Goal: Task Accomplishment & Management: Manage account settings

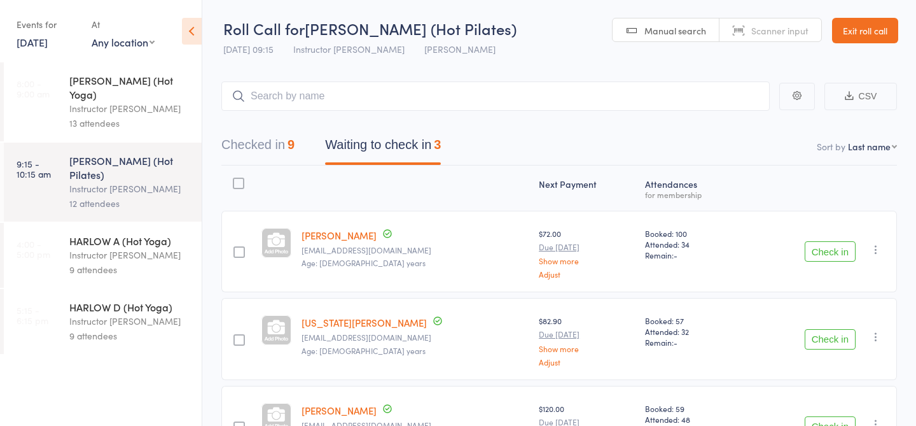
click at [104, 262] on div "9 attendees" at bounding box center [130, 269] width 122 height 15
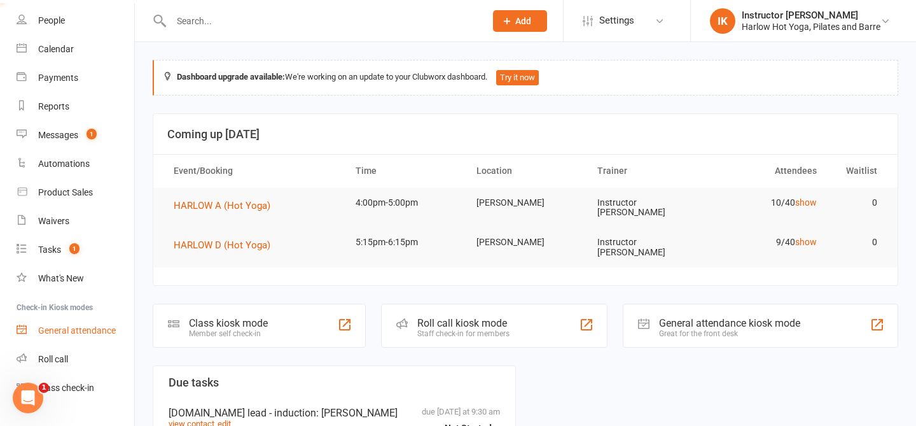
scroll to position [88, 0]
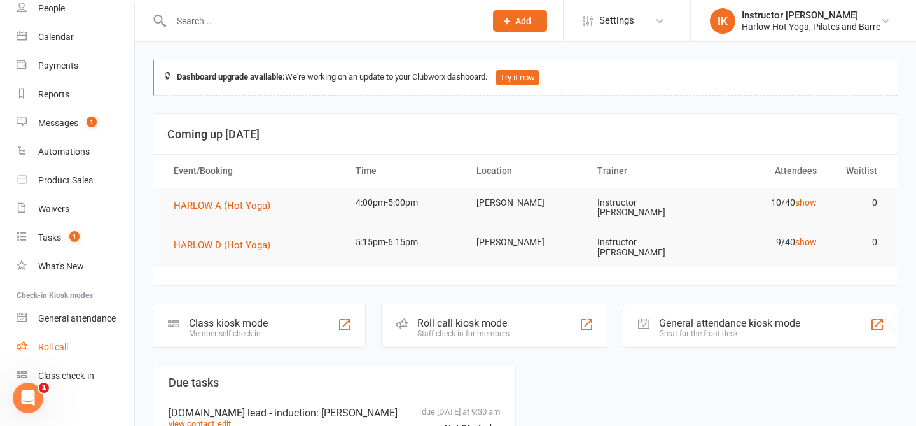
click at [51, 349] on div "Roll call" at bounding box center [53, 347] width 30 height 10
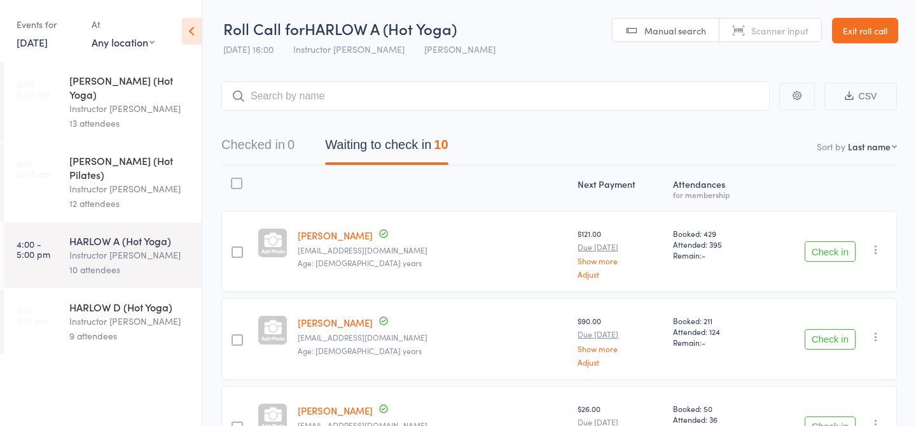
click at [64, 106] on link "8:00 - 9:00 am HARLOW B (Hot Yoga) Instructor Ali 13 attendees" at bounding box center [103, 101] width 198 height 79
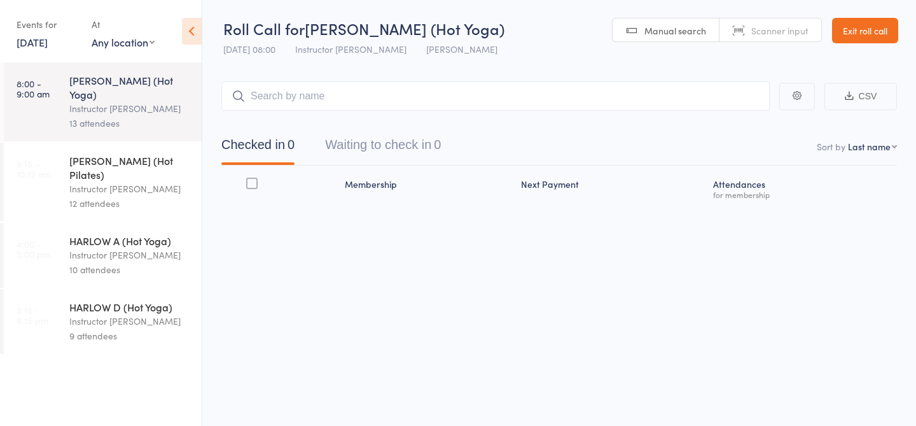
click at [81, 153] on div "[PERSON_NAME] (Hot Pilates)" at bounding box center [130, 167] width 122 height 28
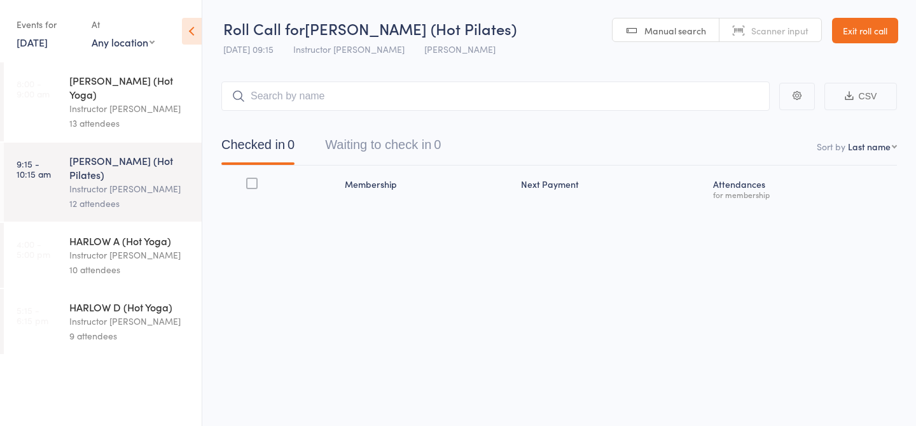
click at [99, 262] on div "10 attendees" at bounding box center [130, 269] width 122 height 15
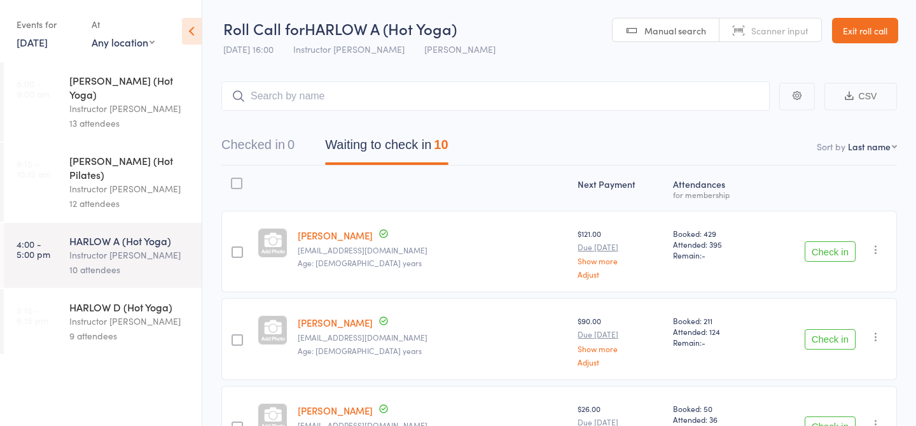
click at [110, 300] on div "HARLOW D (Hot Yoga)" at bounding box center [130, 307] width 122 height 14
click at [850, 31] on link "Exit roll call" at bounding box center [865, 30] width 66 height 25
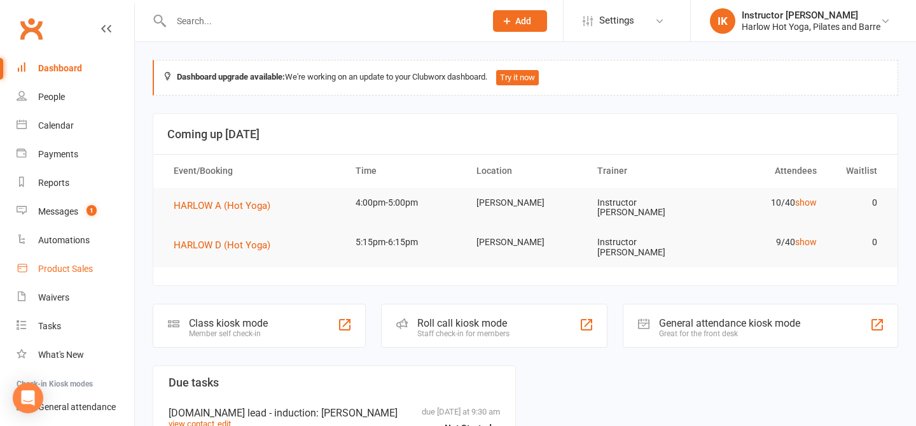
click at [76, 270] on div "Product Sales" at bounding box center [65, 268] width 55 height 10
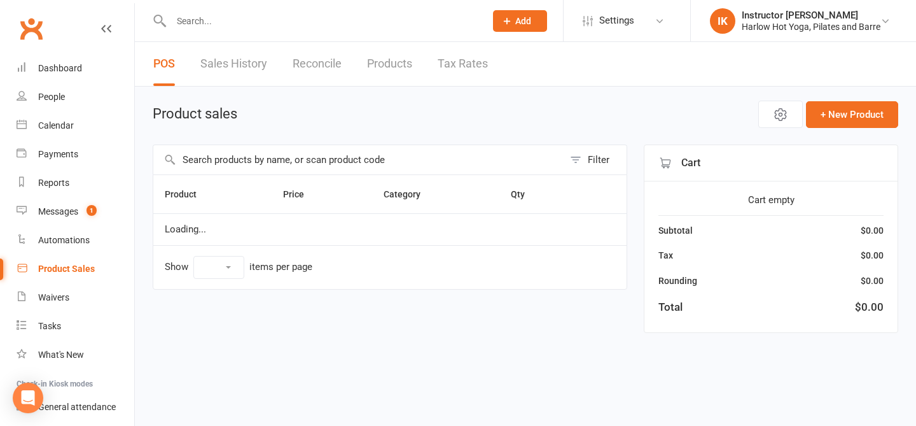
select select "10"
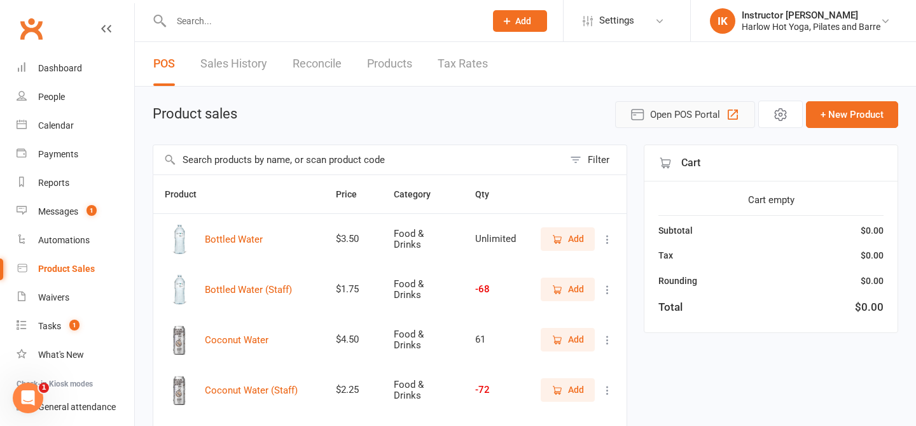
click at [661, 115] on span "Open POS Portal" at bounding box center [685, 114] width 70 height 15
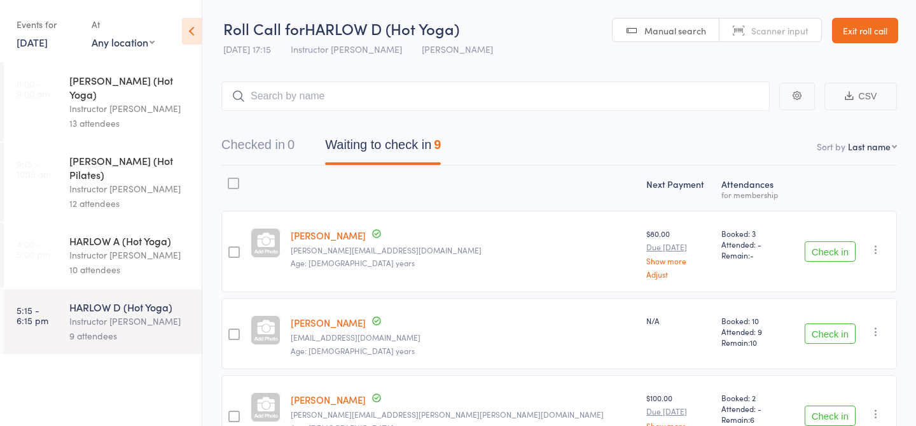
click at [146, 234] on div "HARLOW A (Hot Yoga)" at bounding box center [130, 241] width 122 height 14
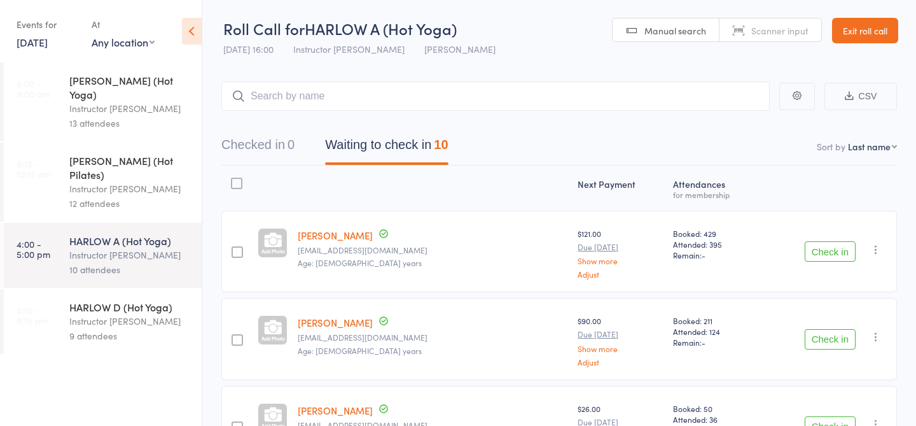
click at [871, 45] on header "Roll Call for HARLOW A (Hot Yoga) 12 Oct 16:00 Instructor Krystyna Harlow Newst…" at bounding box center [559, 31] width 714 height 62
click at [838, 33] on link "Exit roll call" at bounding box center [865, 30] width 66 height 25
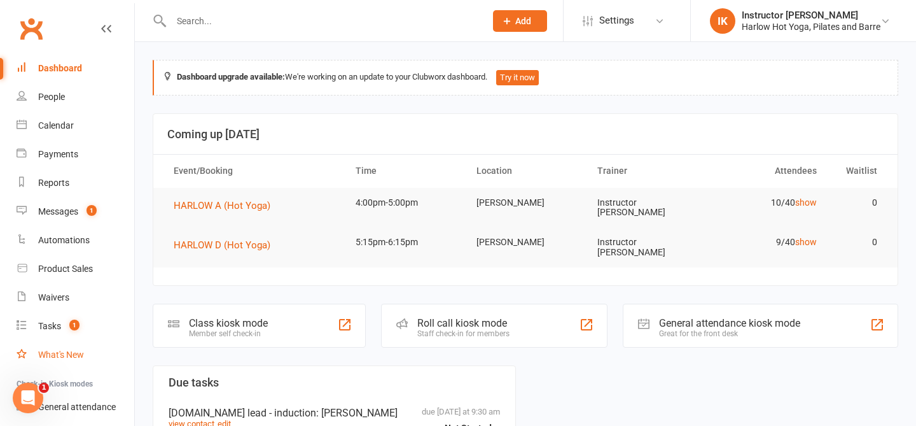
scroll to position [79, 0]
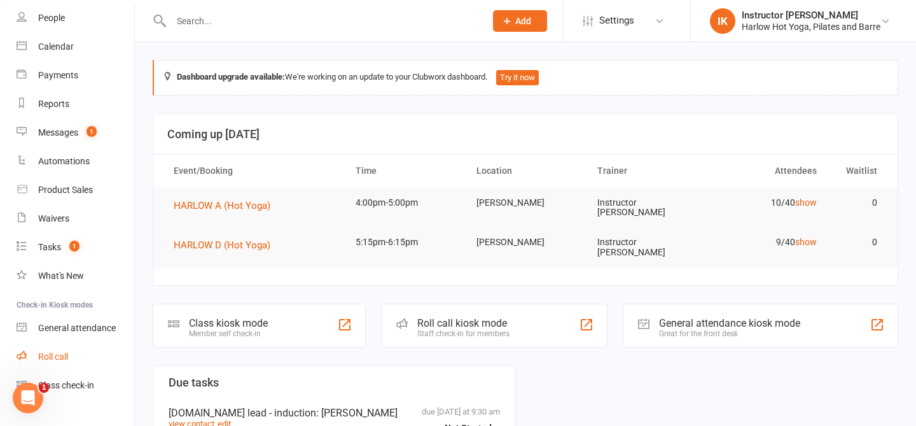
click at [62, 353] on div "Roll call" at bounding box center [53, 356] width 30 height 10
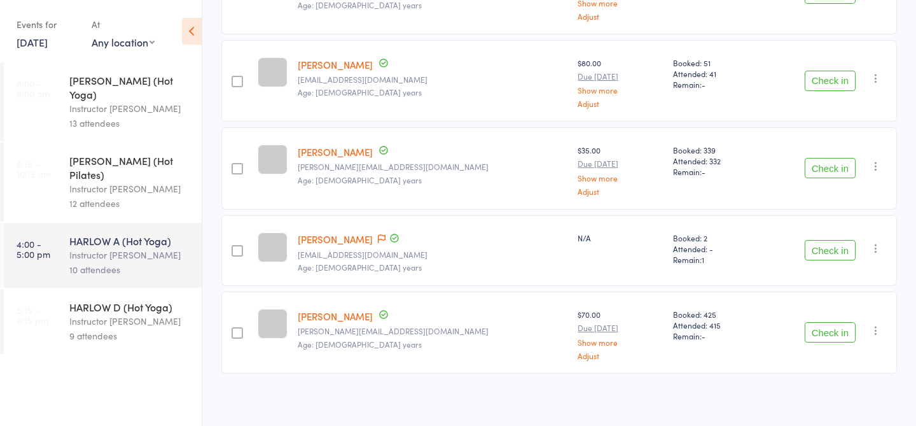
scroll to position [687, 0]
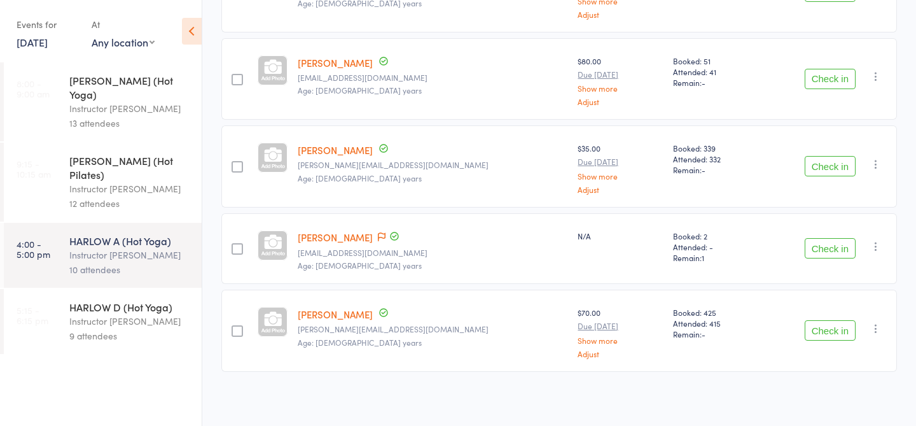
click at [88, 314] on div "Instructor [PERSON_NAME]" at bounding box center [130, 321] width 122 height 15
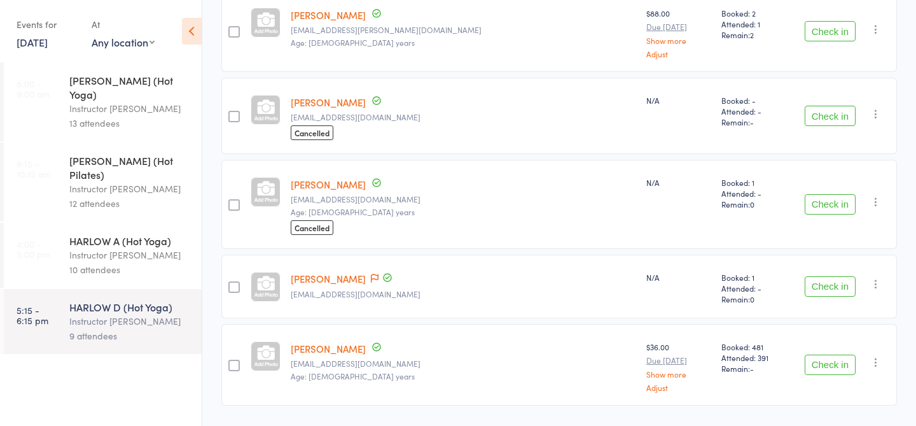
scroll to position [592, 0]
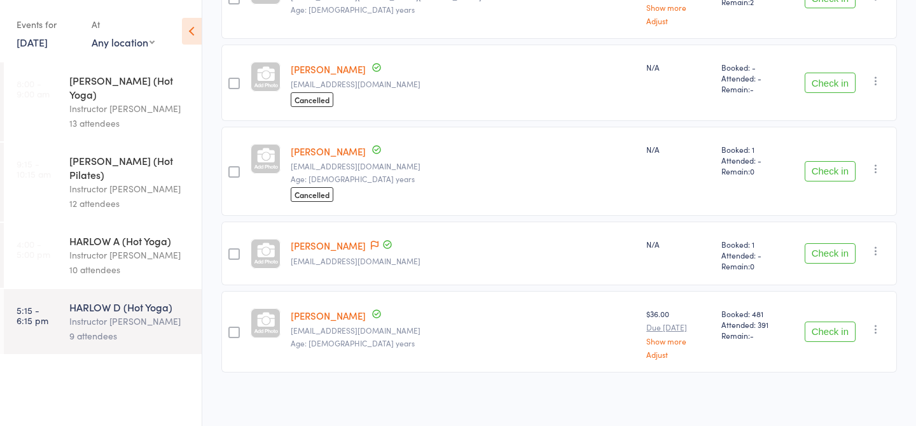
click at [101, 262] on div "10 attendees" at bounding box center [130, 269] width 122 height 15
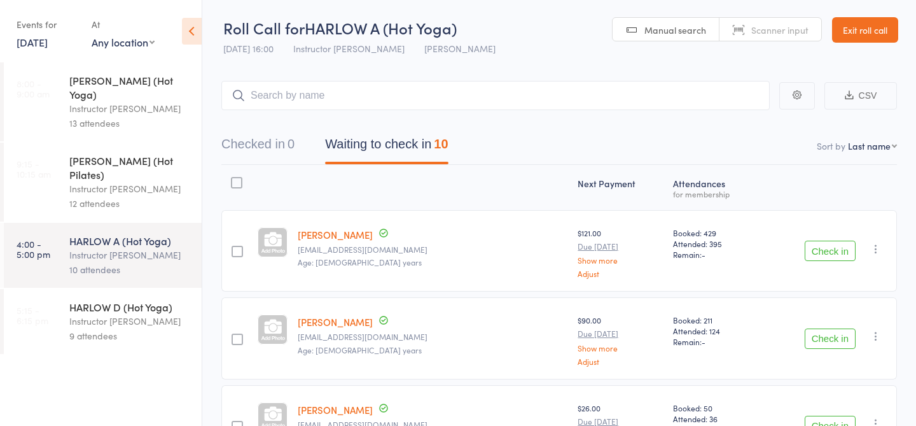
click at [88, 300] on div "HARLOW D (Hot Yoga)" at bounding box center [130, 307] width 122 height 14
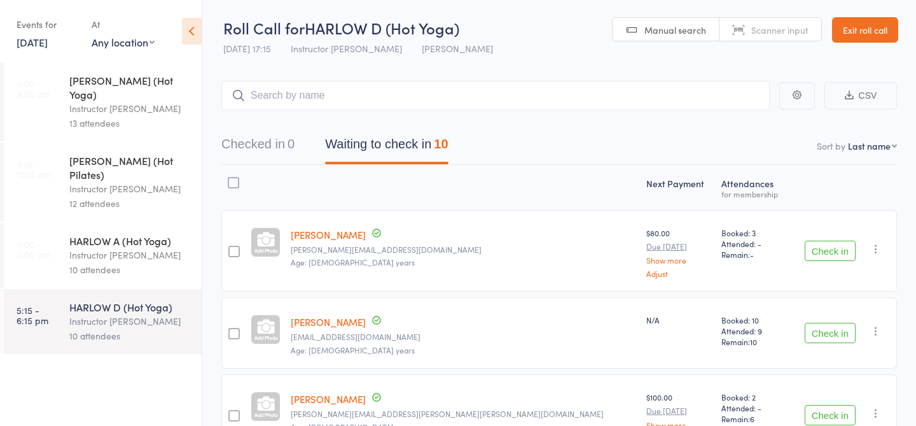
click at [95, 262] on div "10 attendees" at bounding box center [130, 269] width 122 height 15
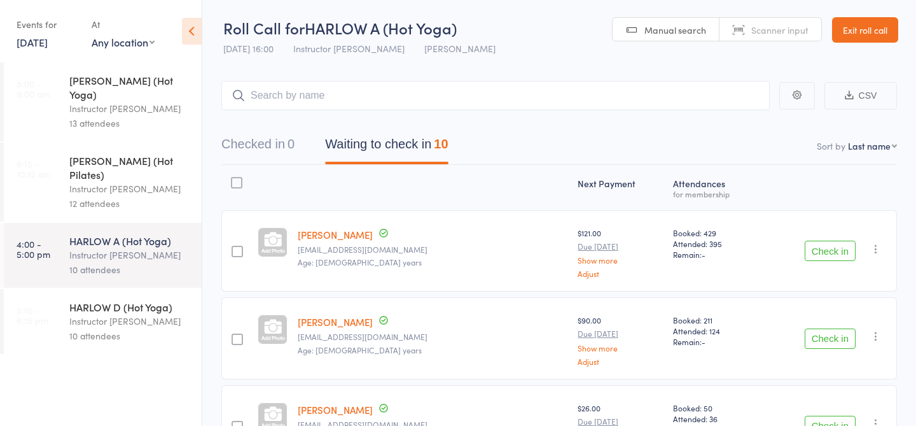
click at [94, 328] on div "10 attendees" at bounding box center [130, 335] width 122 height 15
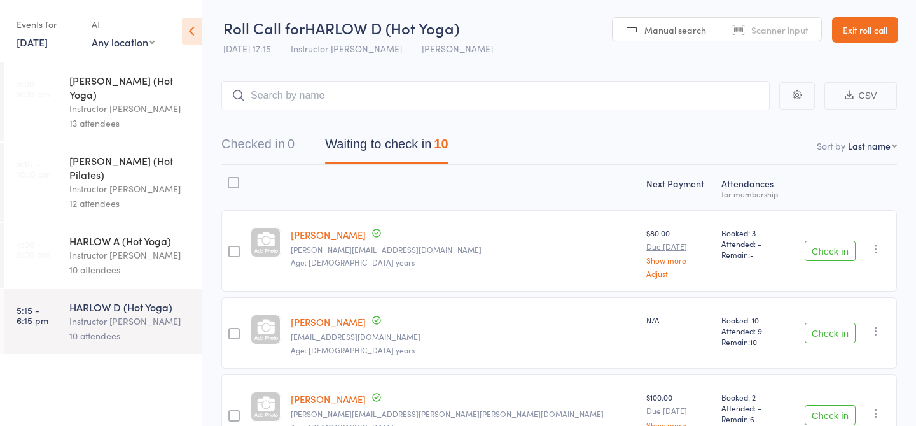
click at [130, 248] on div "Instructor [PERSON_NAME]" at bounding box center [130, 255] width 122 height 15
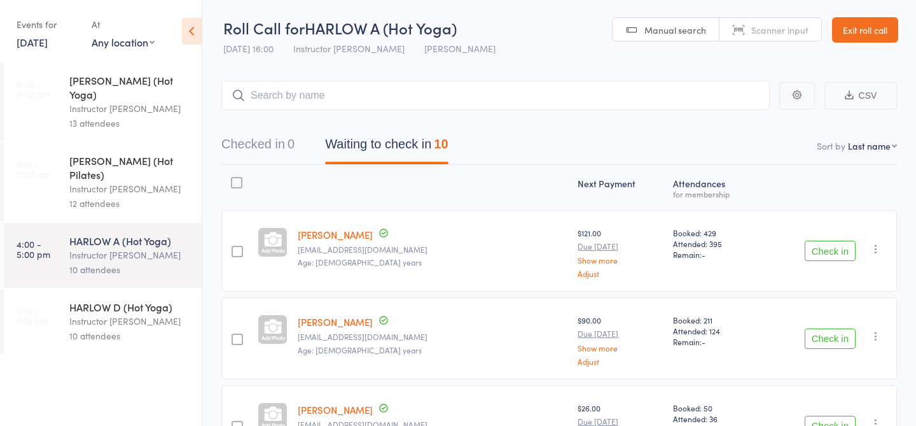
click at [134, 116] on div "13 attendees" at bounding box center [130, 123] width 122 height 15
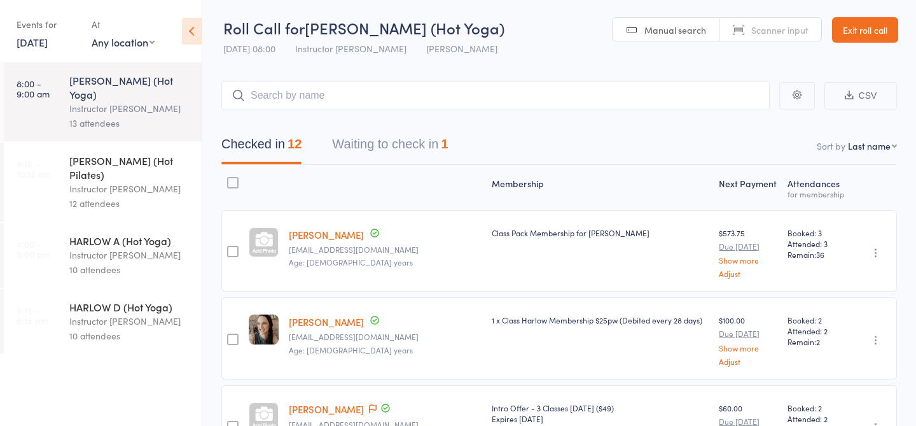
click at [101, 248] on div "Instructor [PERSON_NAME]" at bounding box center [130, 255] width 122 height 15
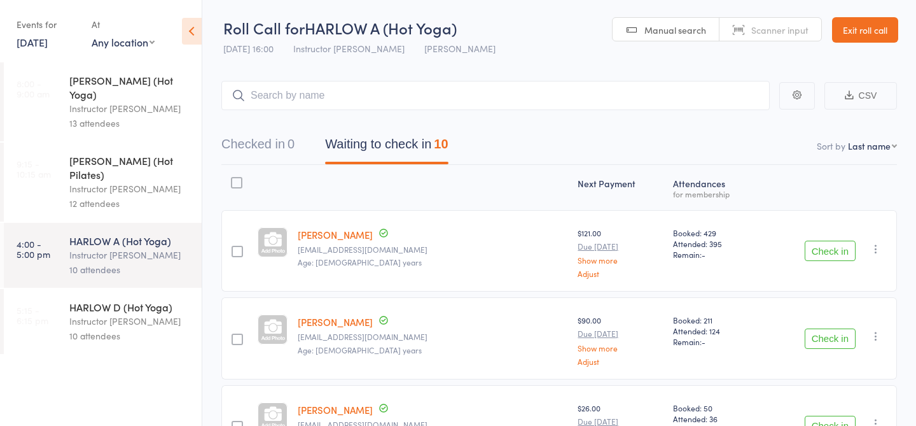
click at [110, 328] on div "10 attendees" at bounding box center [130, 335] width 122 height 15
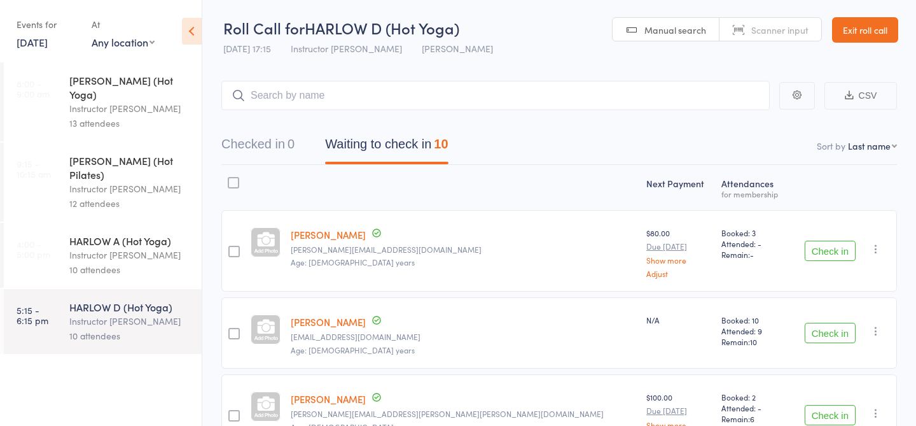
click at [128, 223] on div "HARLOW A (Hot Yoga) Instructor Krystyna 10 attendees" at bounding box center [135, 255] width 132 height 65
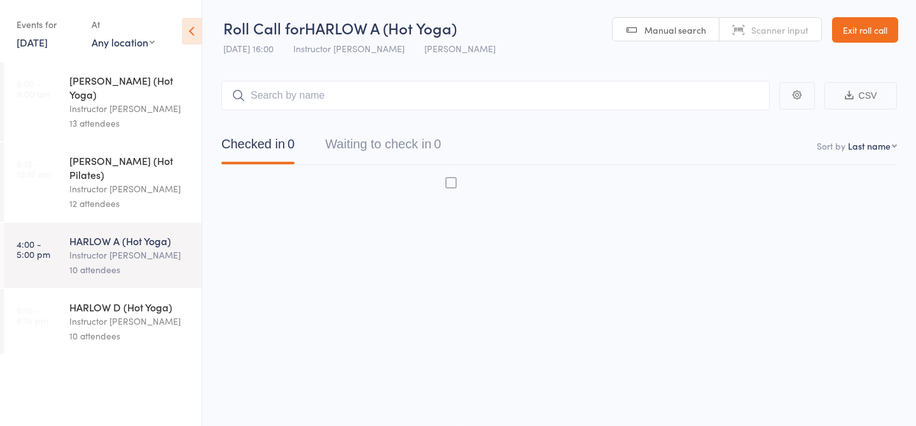
click at [127, 234] on div "HARLOW A (Hot Yoga)" at bounding box center [130, 241] width 122 height 14
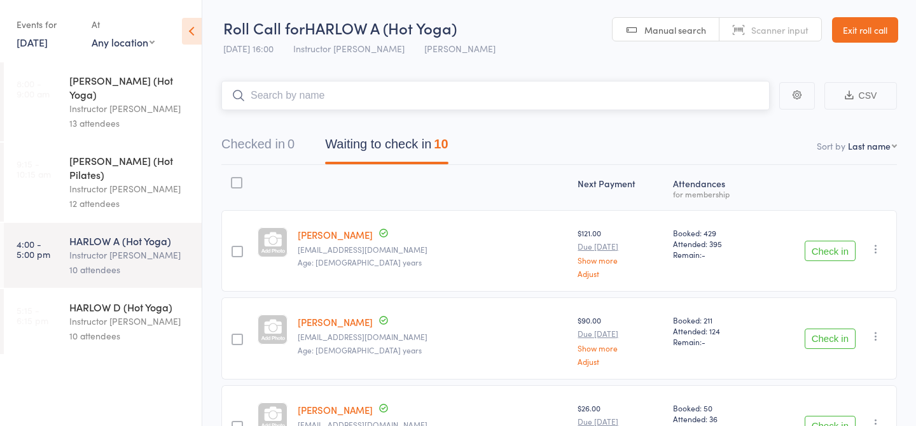
click at [349, 85] on input "search" at bounding box center [495, 95] width 549 height 29
click at [365, 101] on input "search" at bounding box center [495, 95] width 549 height 29
type input "23404"
click at [736, 116] on link "Check in" at bounding box center [734, 123] width 45 height 20
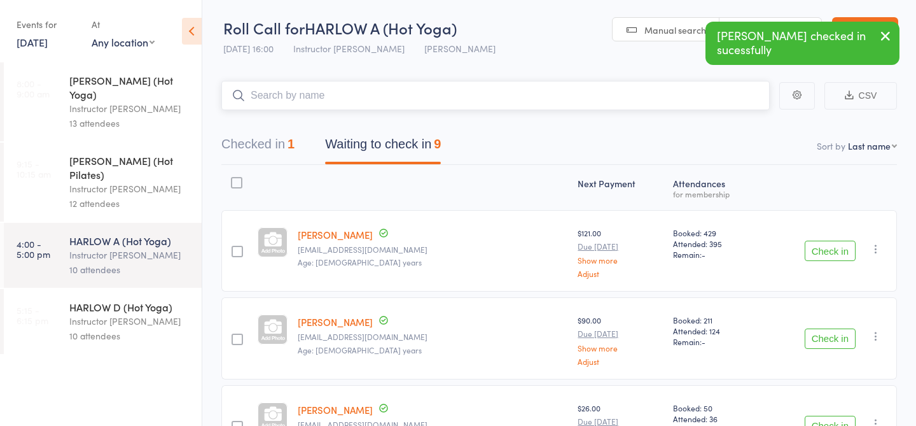
scroll to position [31, 0]
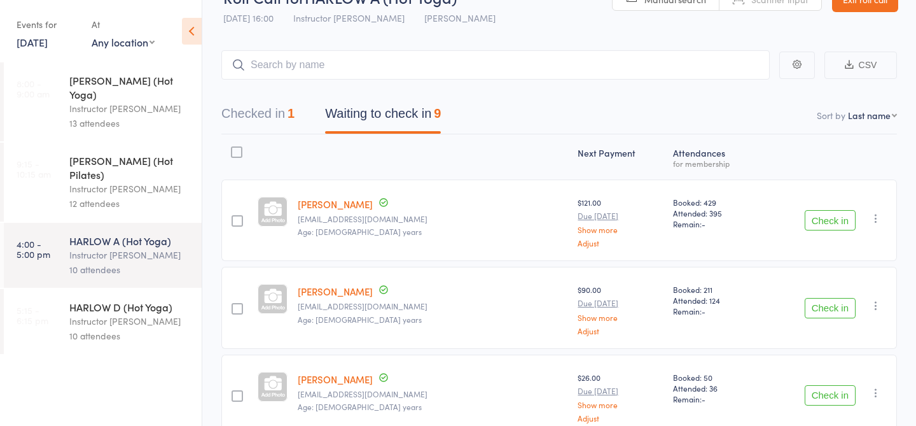
click at [114, 314] on div "Instructor [PERSON_NAME]" at bounding box center [130, 321] width 122 height 15
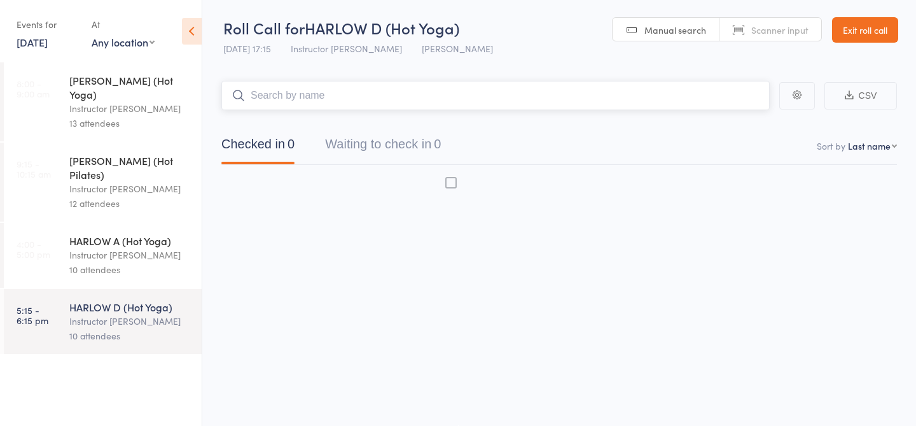
scroll to position [1, 0]
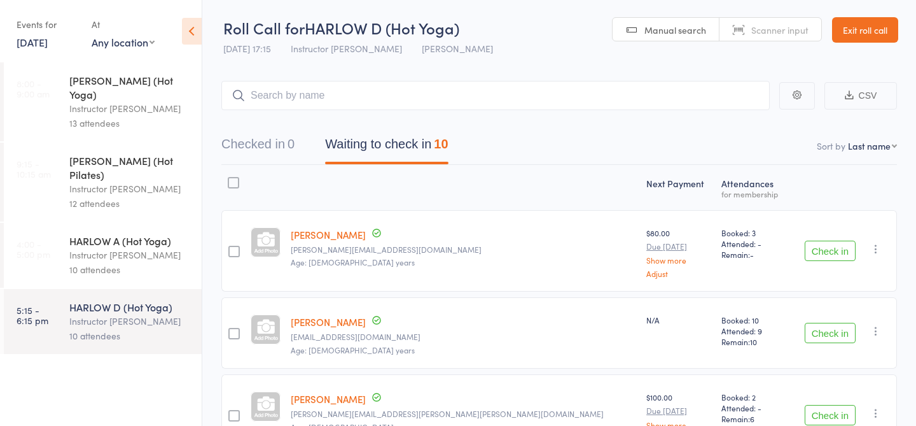
click at [133, 181] on div "Instructor Ali" at bounding box center [130, 188] width 122 height 15
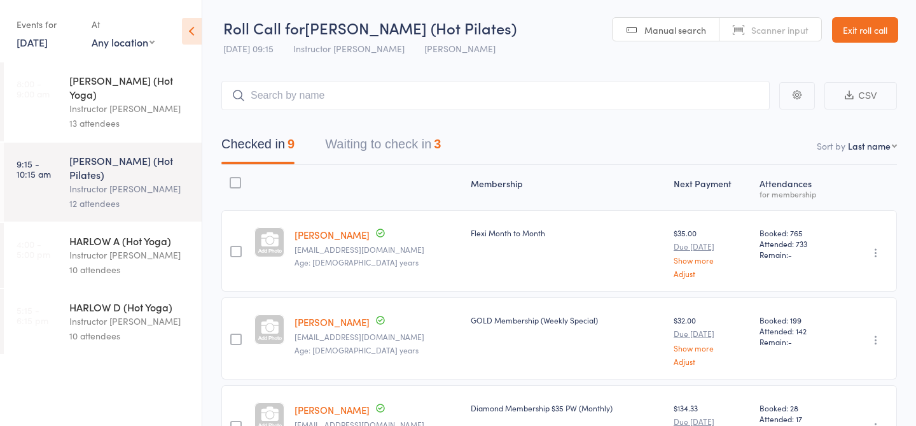
click at [125, 262] on div "10 attendees" at bounding box center [130, 269] width 122 height 15
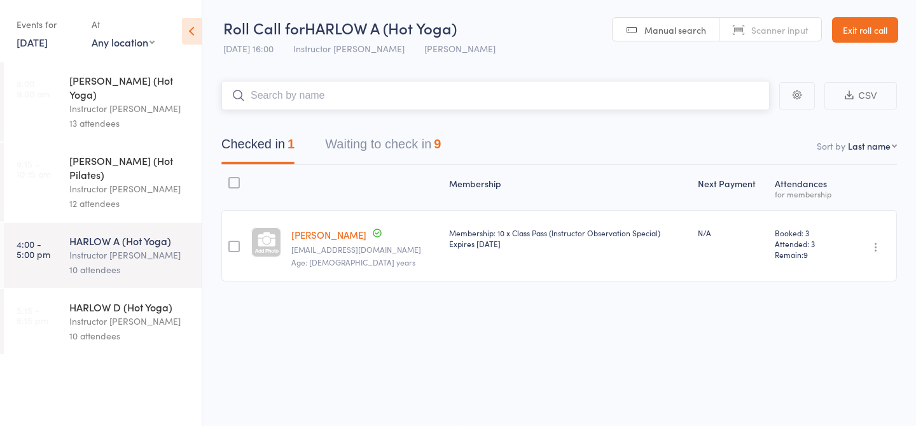
click at [375, 153] on button "Waiting to check in 9" at bounding box center [383, 147] width 116 height 34
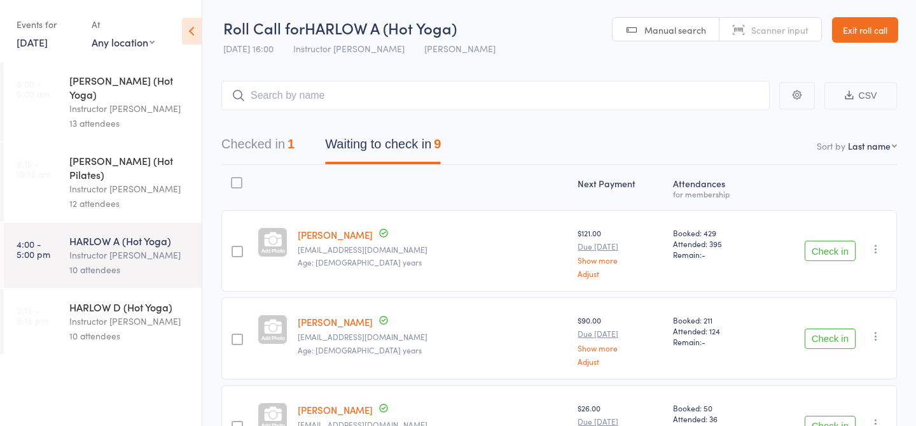
click at [154, 116] on div "13 attendees" at bounding box center [130, 123] width 122 height 15
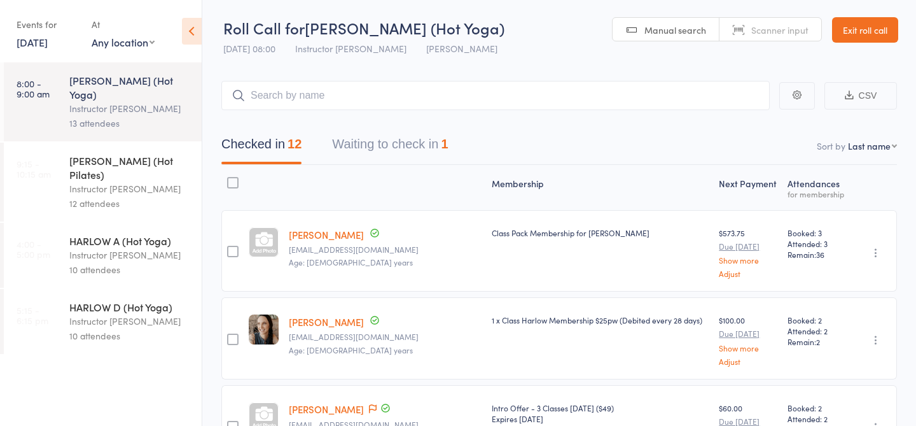
click at [116, 234] on div "HARLOW A (Hot Yoga)" at bounding box center [130, 241] width 122 height 14
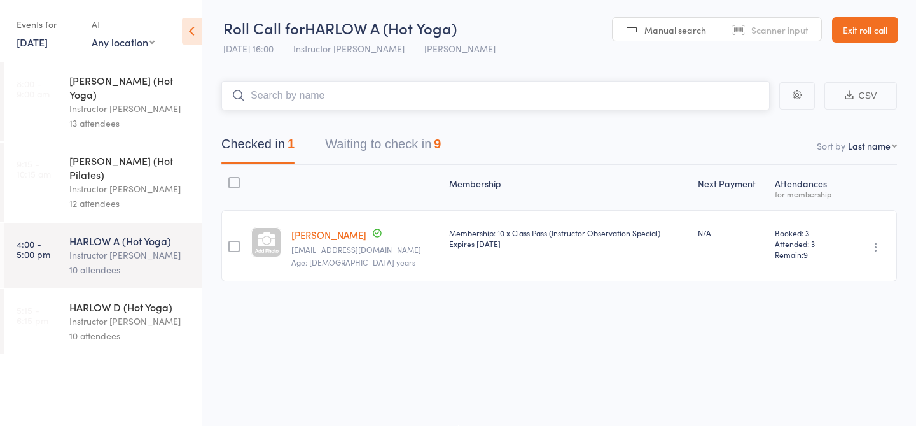
click at [411, 150] on button "Waiting to check in 9" at bounding box center [383, 147] width 116 height 34
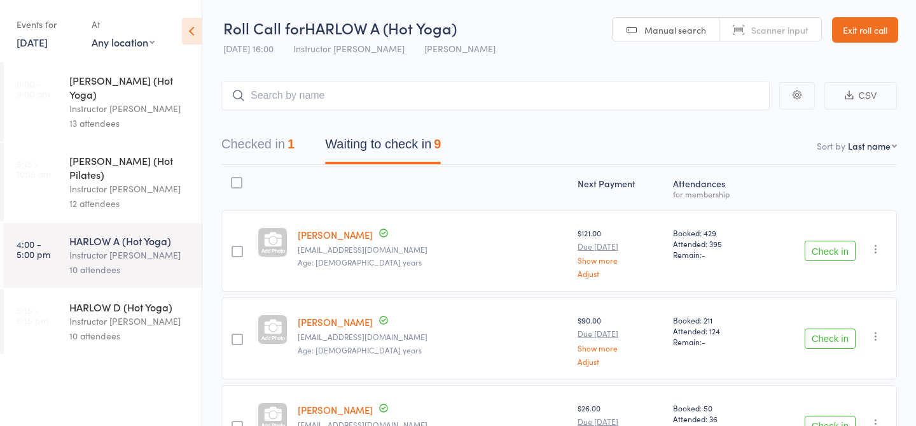
click at [127, 300] on div "HARLOW D (Hot Yoga)" at bounding box center [130, 307] width 122 height 14
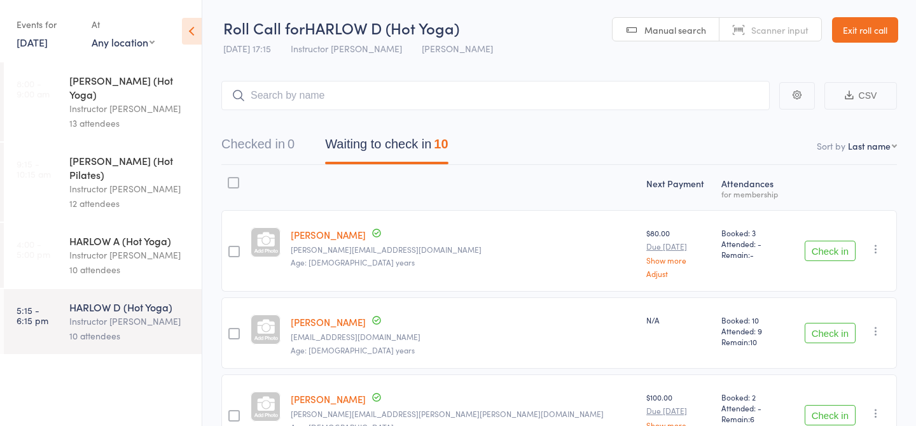
click at [113, 248] on div "Instructor [PERSON_NAME]" at bounding box center [130, 255] width 122 height 15
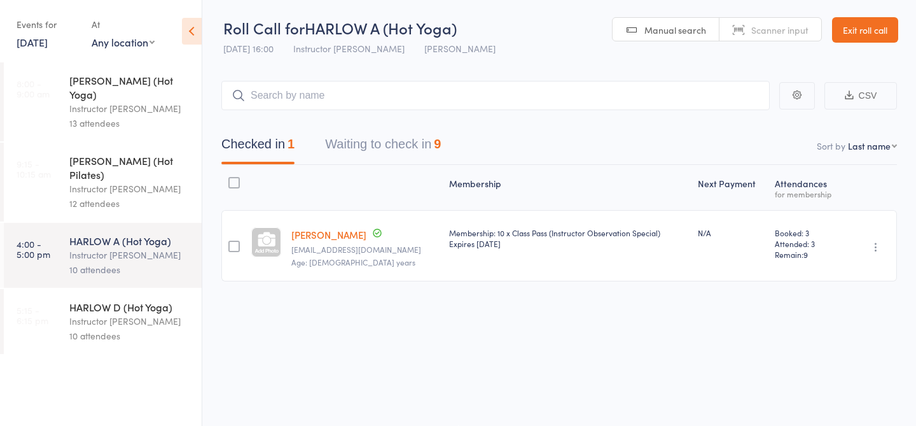
click at [108, 181] on div "Instructor Ali" at bounding box center [130, 188] width 122 height 15
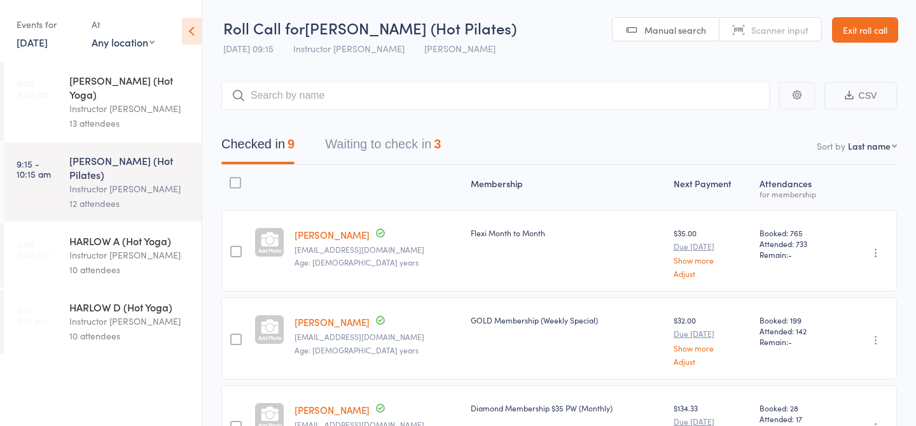
click at [403, 146] on button "Waiting to check in 3" at bounding box center [383, 147] width 116 height 34
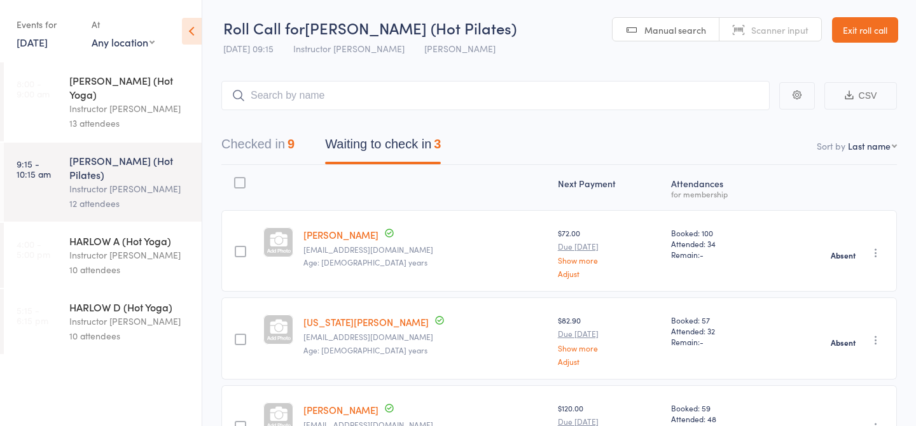
click at [135, 116] on div "13 attendees" at bounding box center [130, 123] width 122 height 15
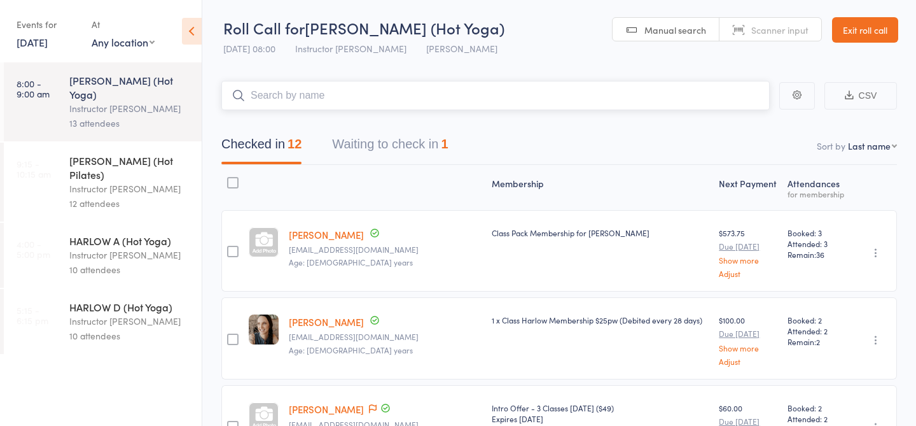
click at [405, 144] on button "Waiting to check in 1" at bounding box center [390, 147] width 116 height 34
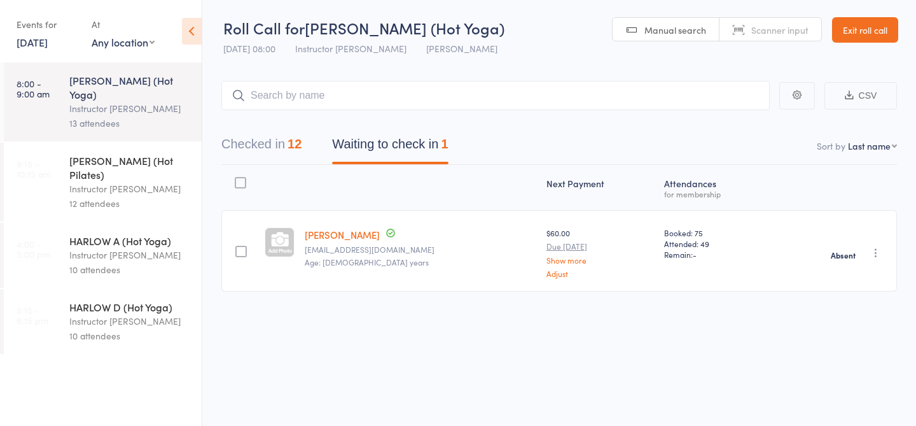
click at [876, 248] on icon "button" at bounding box center [876, 252] width 13 height 13
click at [818, 361] on li "Remove" at bounding box center [830, 362] width 105 height 17
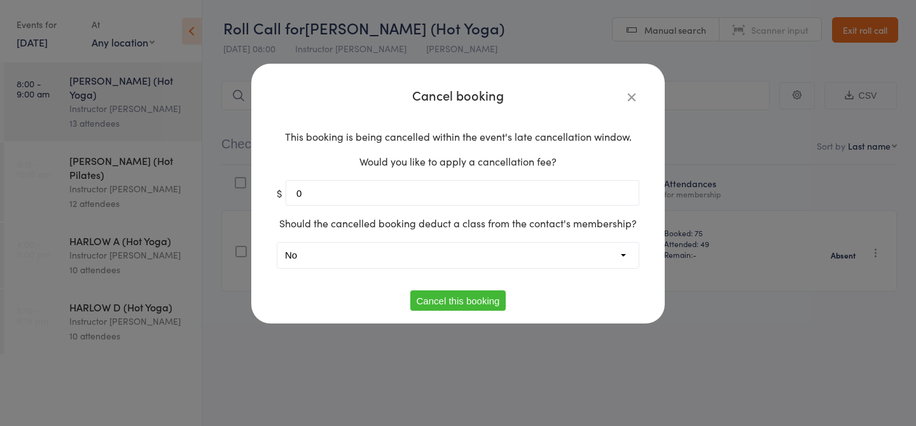
click at [493, 300] on button "Cancel this booking" at bounding box center [458, 300] width 96 height 20
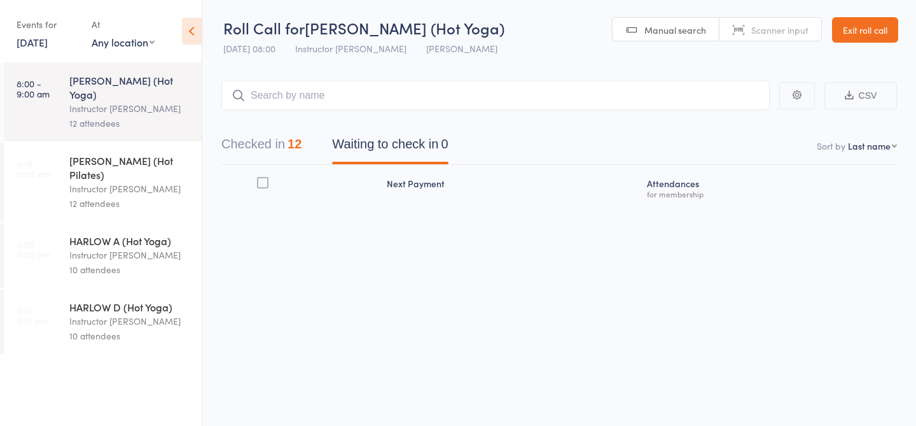
click at [108, 248] on div "Instructor [PERSON_NAME]" at bounding box center [130, 255] width 122 height 15
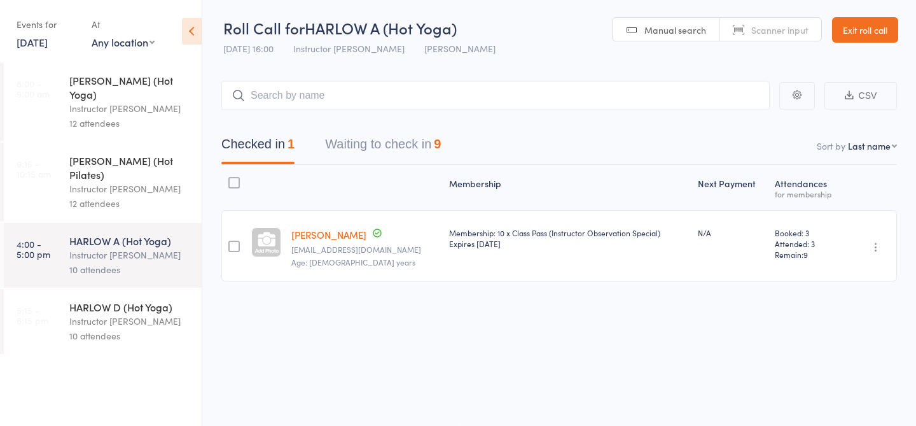
click at [373, 137] on button "Waiting to check in 9" at bounding box center [383, 147] width 116 height 34
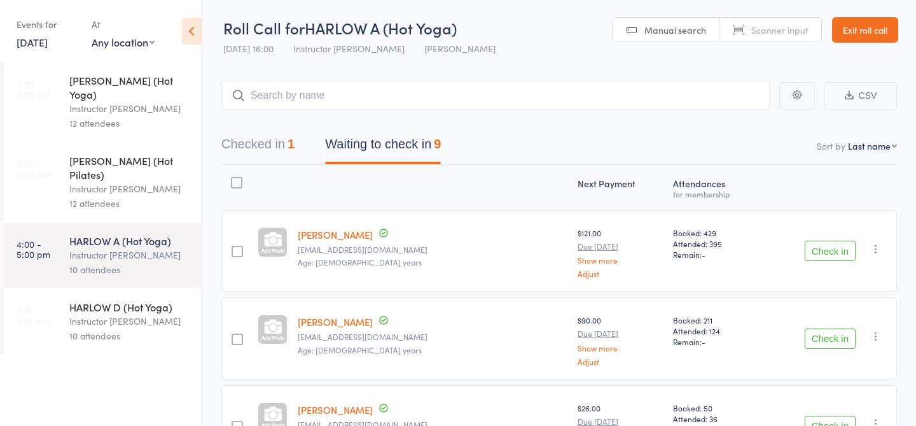
click at [118, 328] on div "10 attendees" at bounding box center [130, 335] width 122 height 15
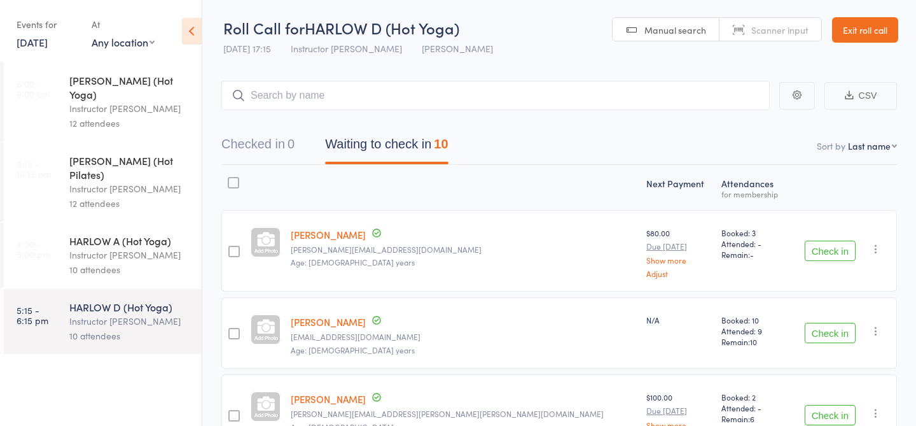
click at [124, 248] on div "Instructor [PERSON_NAME]" at bounding box center [130, 255] width 122 height 15
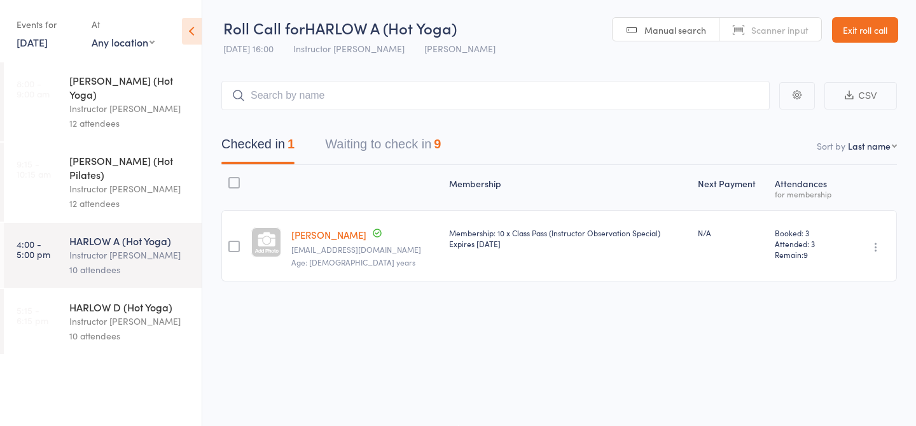
click at [376, 148] on button "Waiting to check in 9" at bounding box center [383, 147] width 116 height 34
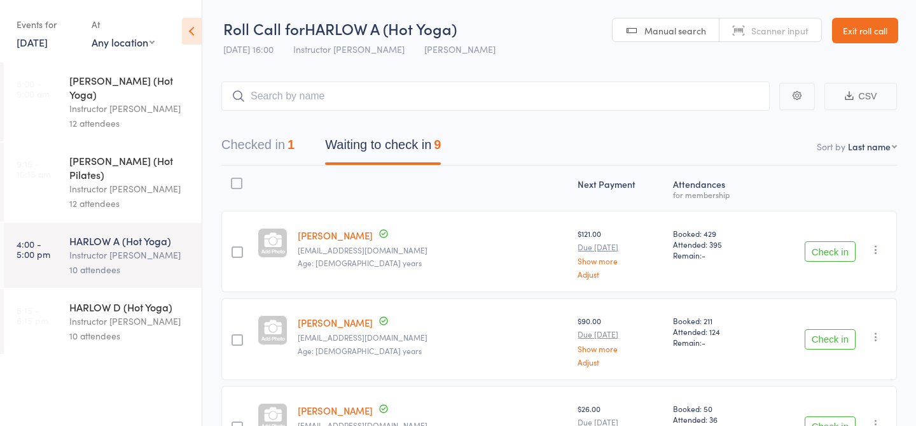
click at [315, 90] on input "search" at bounding box center [495, 95] width 549 height 29
type input "23849"
click at [727, 130] on link "Check in" at bounding box center [734, 123] width 45 height 20
click at [106, 321] on div "HARLOW D (Hot Yoga) Instructor Krystyna 10 attendees" at bounding box center [135, 321] width 132 height 65
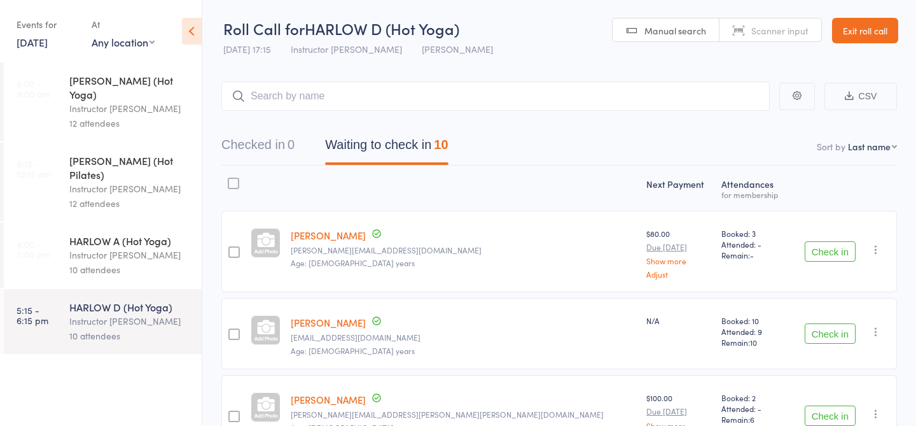
click at [86, 262] on div "10 attendees" at bounding box center [130, 269] width 122 height 15
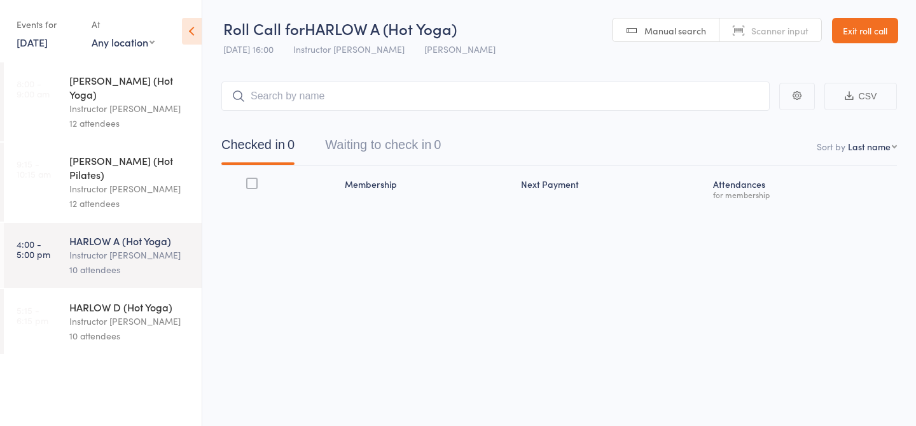
click at [121, 70] on div "HARLOW B (Hot Yoga) Instructor Ali 12 attendees" at bounding box center [135, 101] width 132 height 79
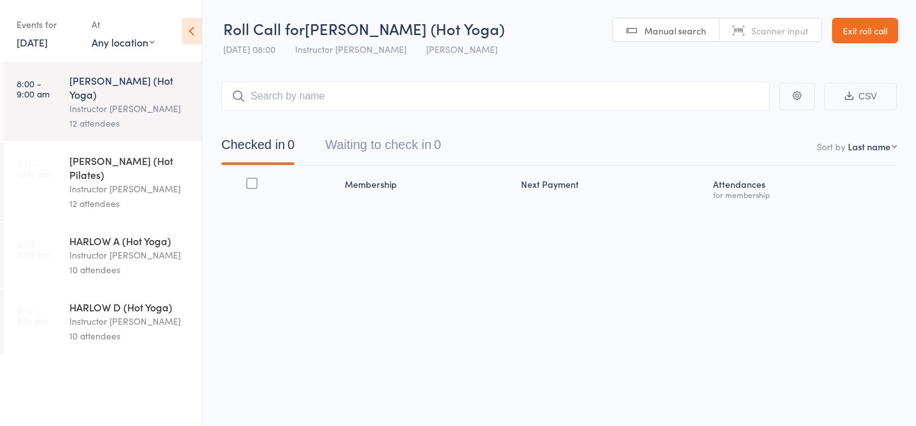
click at [119, 234] on div "HARLOW A (Hot Yoga)" at bounding box center [130, 241] width 122 height 14
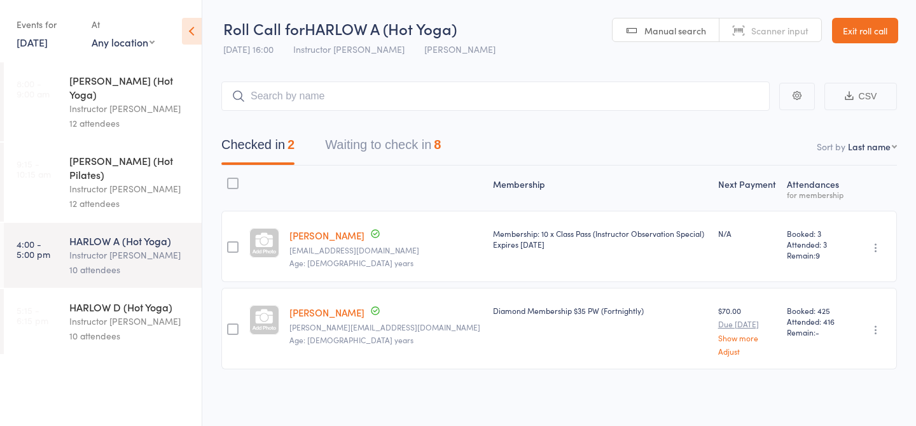
click at [414, 129] on div "Checked in 2 Waiting to check in 8" at bounding box center [559, 138] width 676 height 55
click at [390, 144] on button "Waiting to check in 8" at bounding box center [383, 148] width 116 height 34
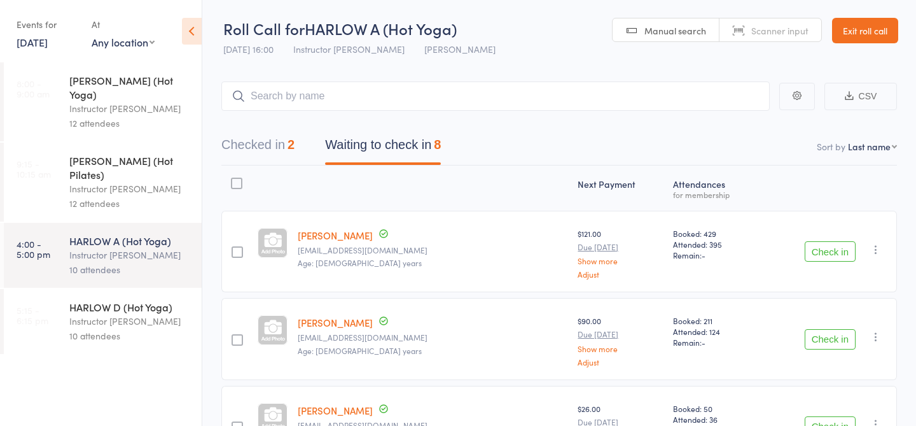
click at [32, 43] on link "12 Oct, 2025" at bounding box center [32, 42] width 31 height 14
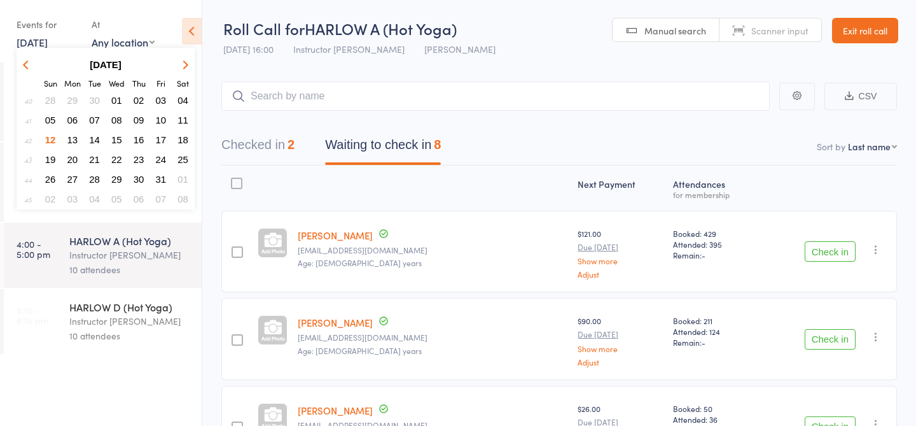
click at [48, 123] on span "05" at bounding box center [50, 120] width 11 height 11
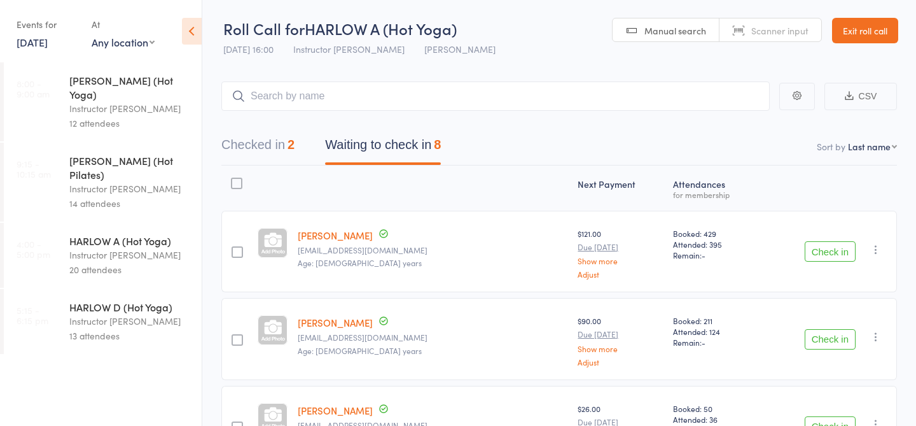
click at [42, 49] on div "Events for 5 Oct, 2025 D Oct, YYYY October 2025 Sun Mon Tue Wed Thu Fri Sat 40 …" at bounding box center [48, 33] width 62 height 38
click at [45, 46] on link "5 Oct, 2025" at bounding box center [32, 42] width 31 height 14
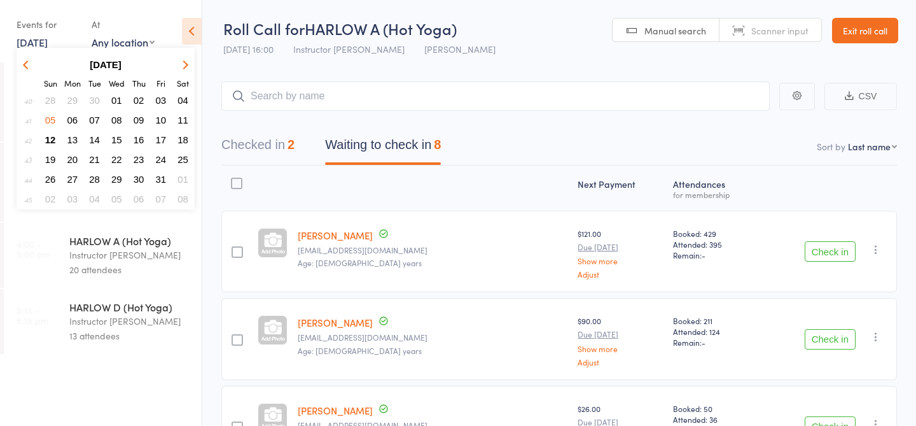
click at [50, 137] on span "12" at bounding box center [50, 139] width 11 height 11
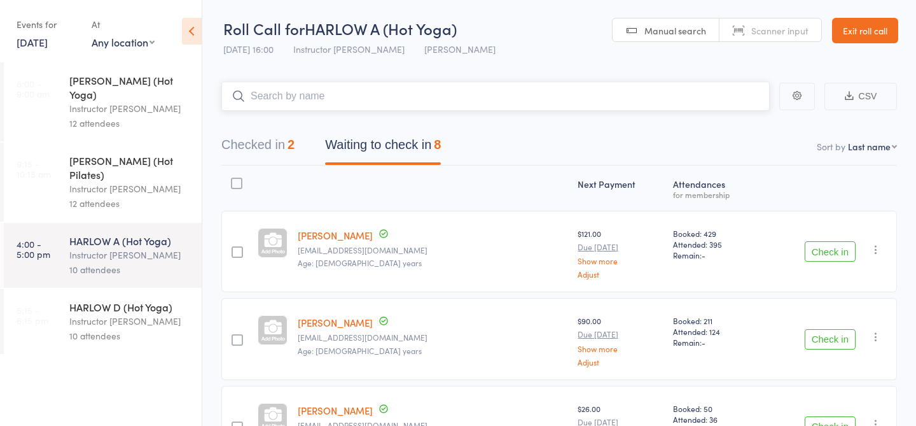
click at [375, 106] on input "search" at bounding box center [495, 95] width 549 height 29
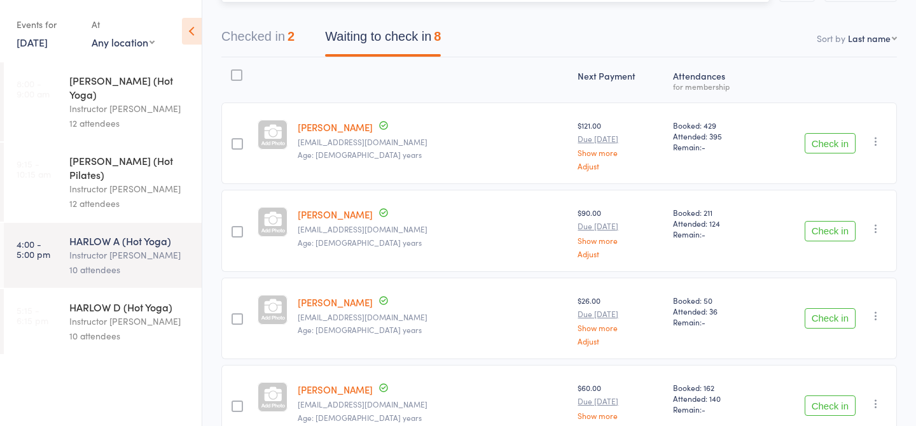
scroll to position [88, 0]
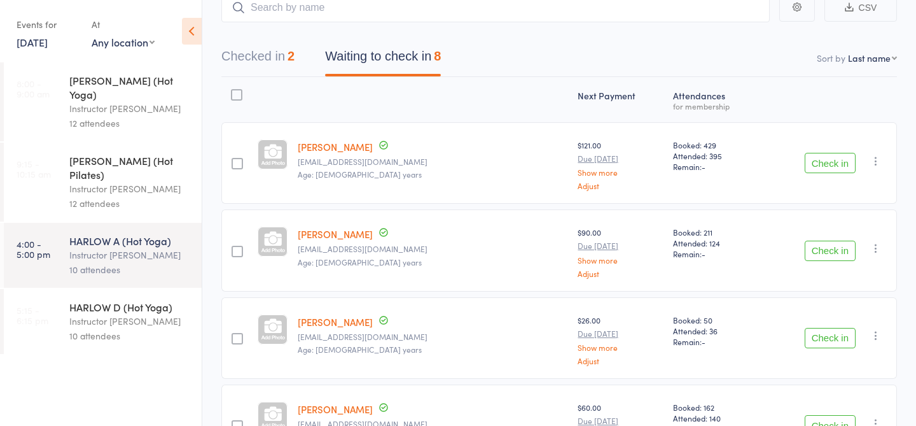
click at [832, 253] on button "Check in" at bounding box center [830, 251] width 51 height 20
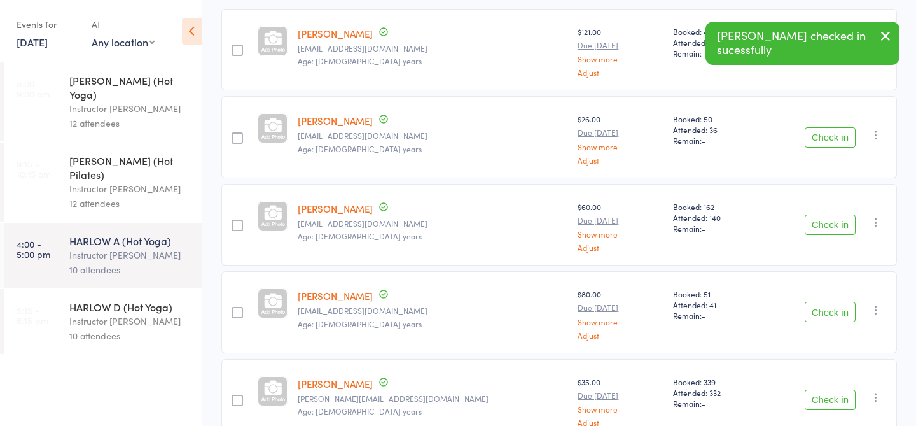
scroll to position [209, 0]
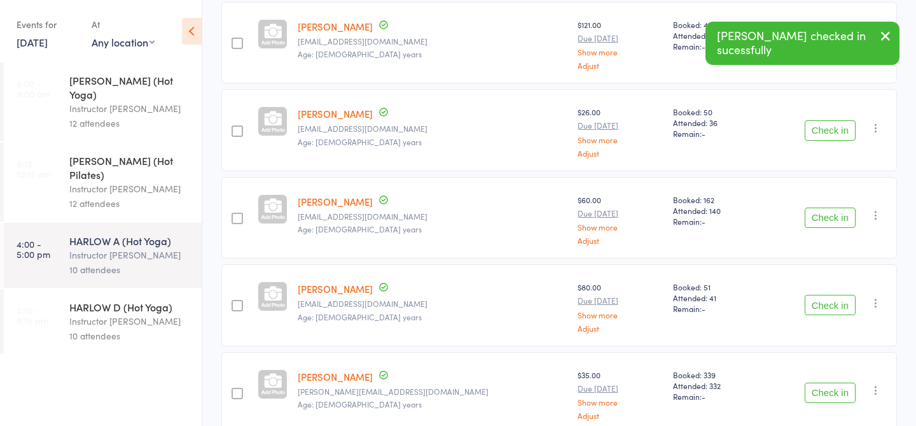
click at [834, 225] on button "Check in" at bounding box center [830, 217] width 51 height 20
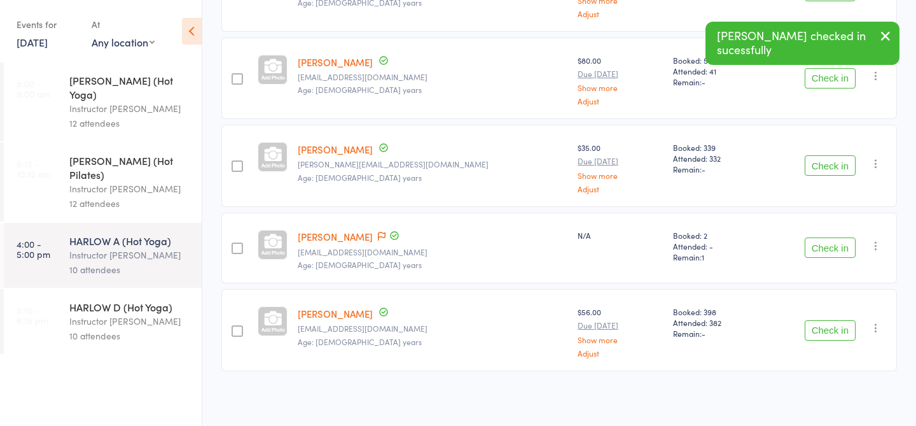
scroll to position [0, 0]
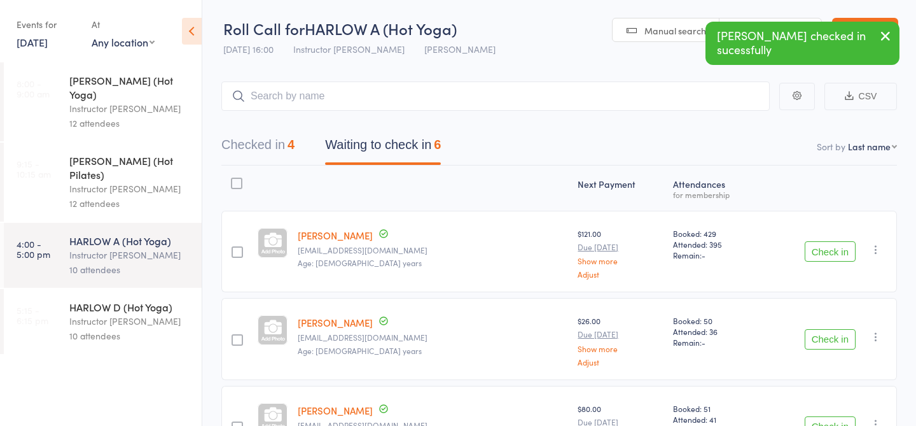
click at [257, 130] on div "Checked in 4 Waiting to check in 6" at bounding box center [559, 138] width 676 height 55
click at [262, 148] on button "Checked in 4" at bounding box center [257, 148] width 73 height 34
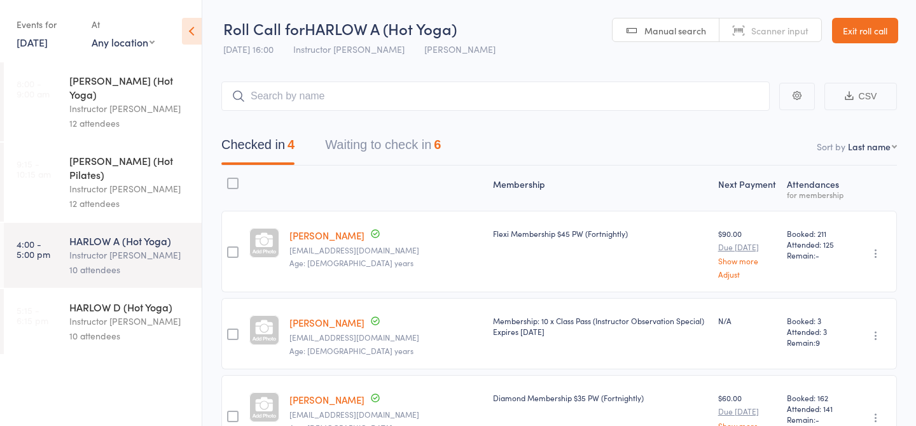
click at [367, 150] on button "Waiting to check in 6" at bounding box center [383, 148] width 116 height 34
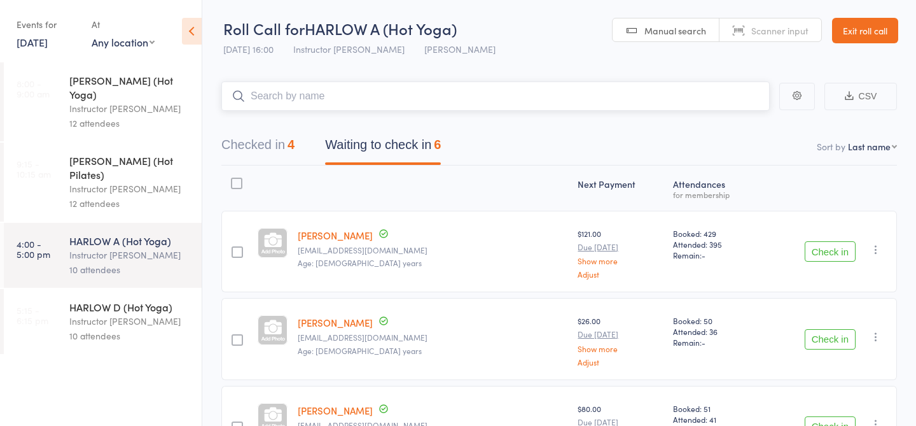
click at [337, 95] on input "search" at bounding box center [495, 95] width 549 height 29
type input "23044"
click at [727, 126] on link "Check in" at bounding box center [734, 123] width 45 height 20
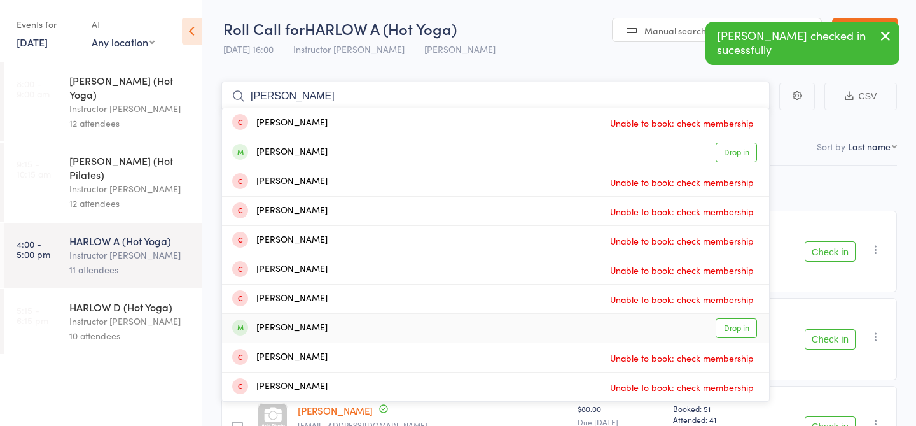
type input "tom"
click at [745, 330] on link "Drop in" at bounding box center [736, 328] width 41 height 20
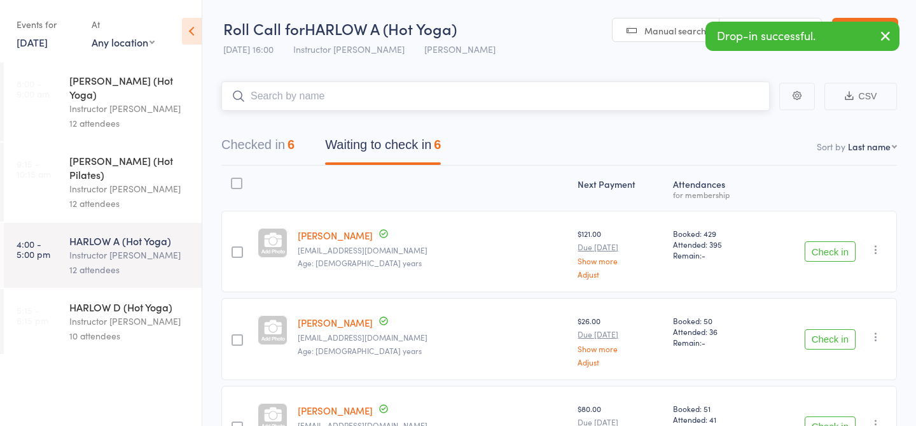
click at [262, 101] on input "search" at bounding box center [495, 95] width 549 height 29
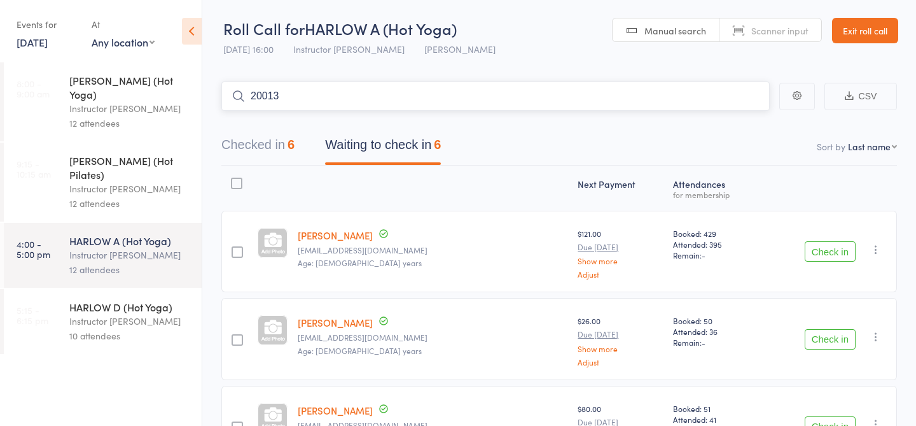
type input "20013"
click at [729, 123] on link "Check in" at bounding box center [734, 123] width 45 height 20
click at [268, 139] on button "Checked in 7" at bounding box center [257, 148] width 73 height 34
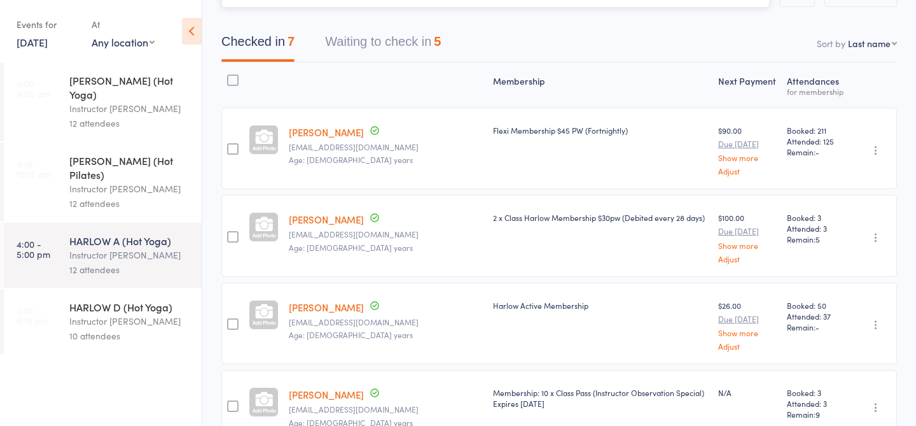
scroll to position [108, 0]
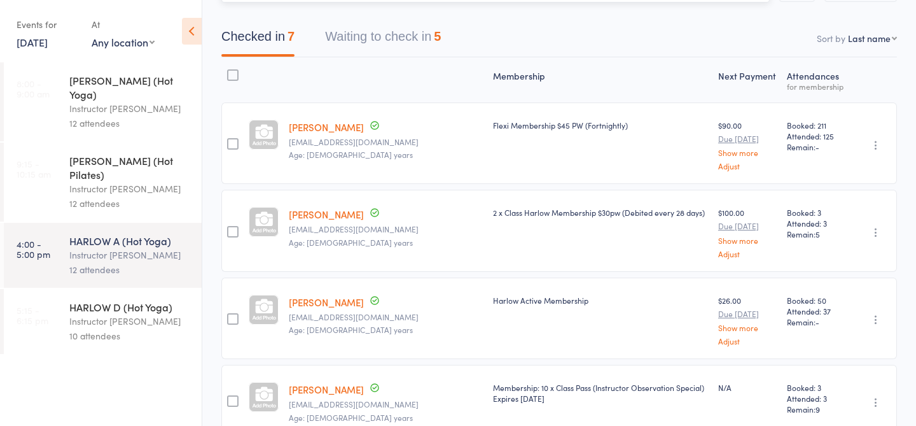
click at [365, 53] on button "Waiting to check in 5" at bounding box center [383, 40] width 116 height 34
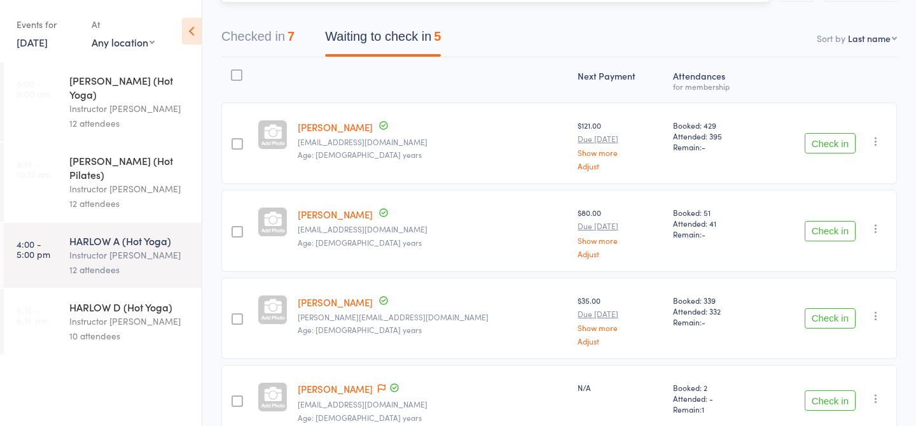
click at [383, 33] on button "Waiting to check in 5" at bounding box center [383, 40] width 116 height 34
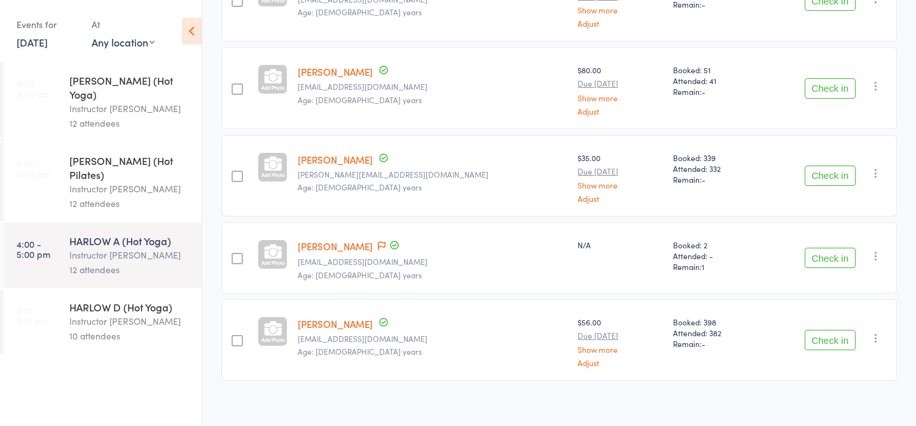
scroll to position [261, 0]
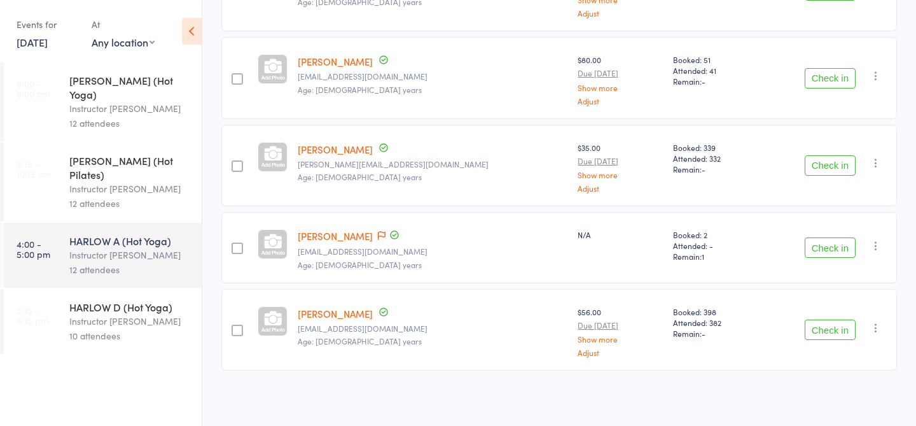
click at [822, 246] on button "Check in" at bounding box center [830, 247] width 51 height 20
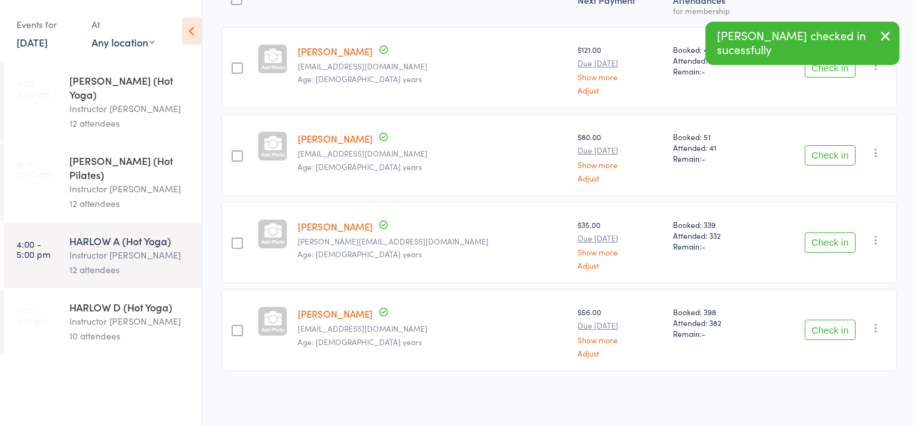
scroll to position [0, 0]
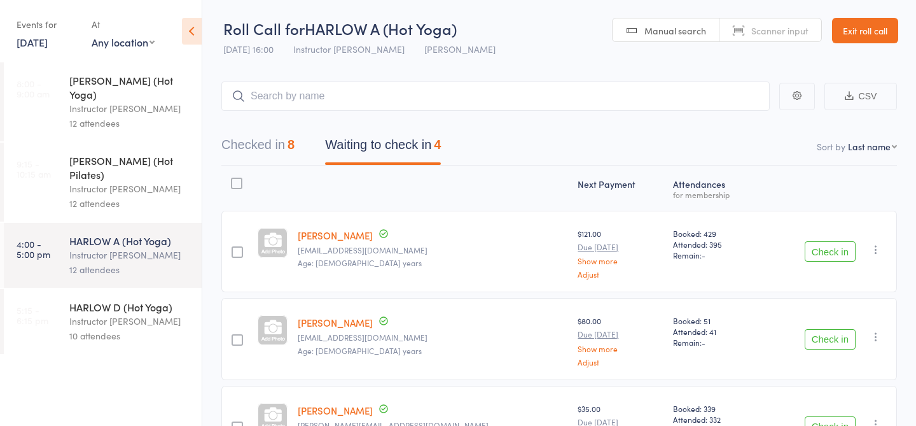
click at [93, 328] on div "10 attendees" at bounding box center [130, 335] width 122 height 15
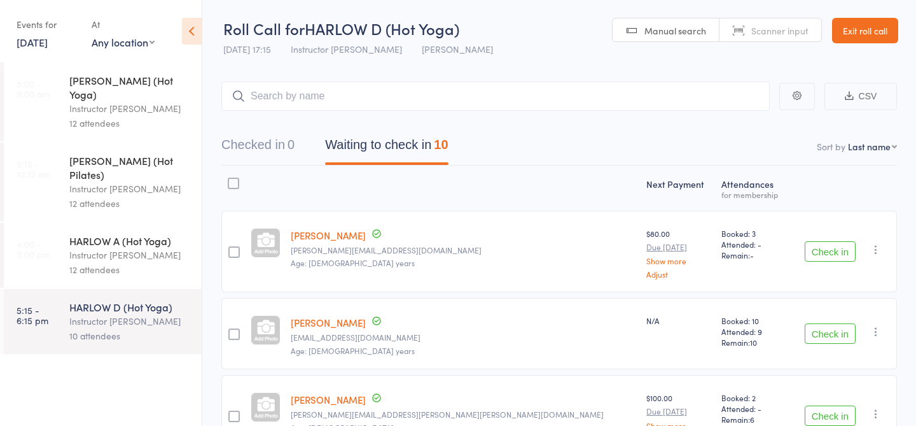
click at [111, 262] on div "12 attendees" at bounding box center [130, 269] width 122 height 15
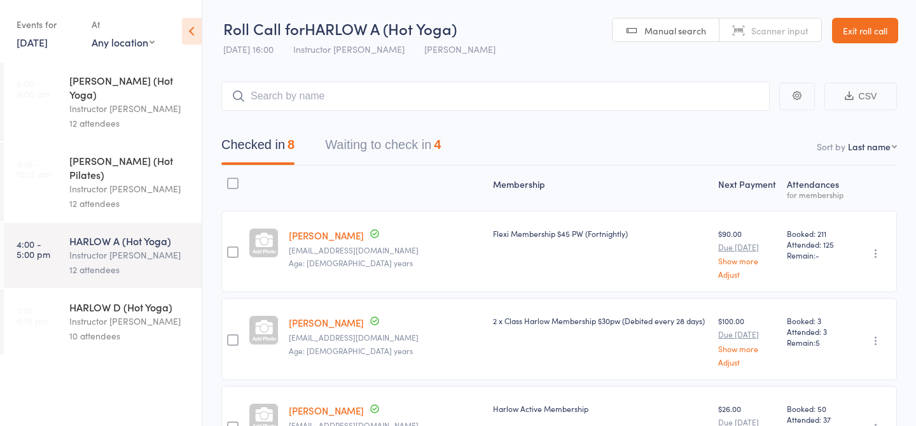
click at [345, 146] on button "Waiting to check in 4" at bounding box center [383, 148] width 116 height 34
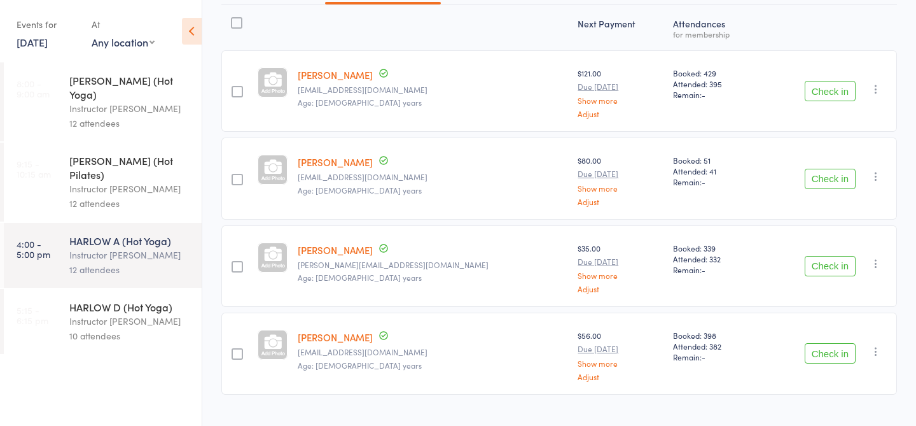
scroll to position [162, 0]
click at [108, 196] on div "12 attendees" at bounding box center [130, 203] width 122 height 15
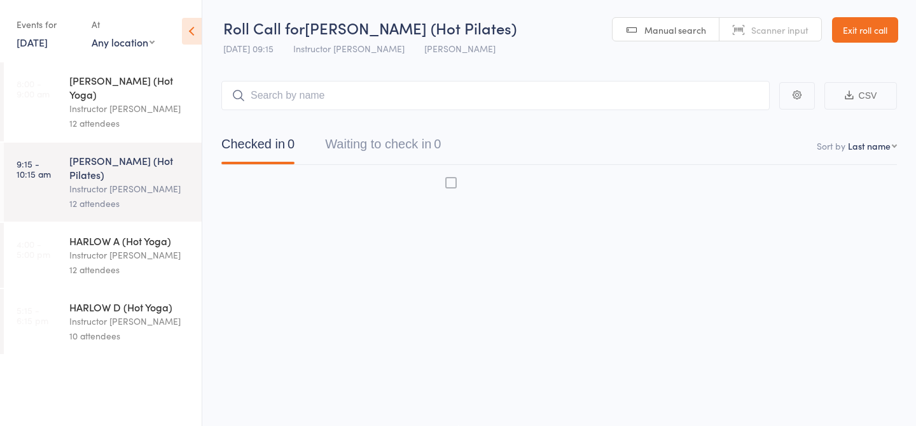
scroll to position [1, 0]
click at [101, 248] on div "Instructor [PERSON_NAME]" at bounding box center [130, 255] width 122 height 15
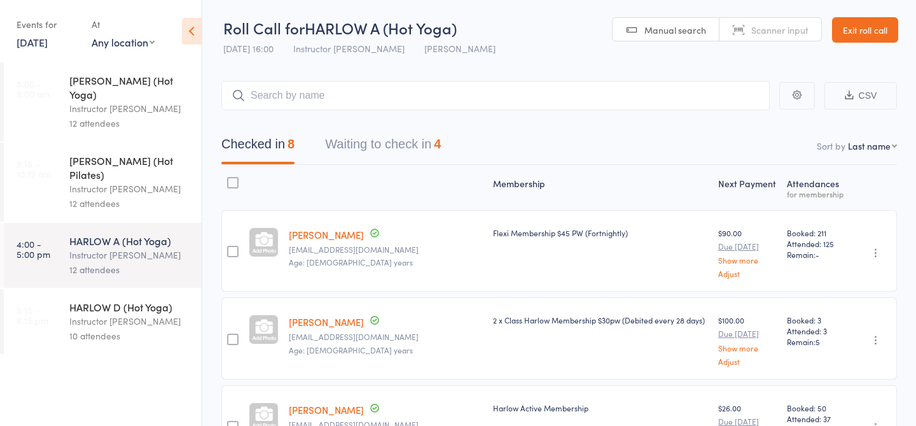
click at [102, 314] on div "Instructor [PERSON_NAME]" at bounding box center [130, 321] width 122 height 15
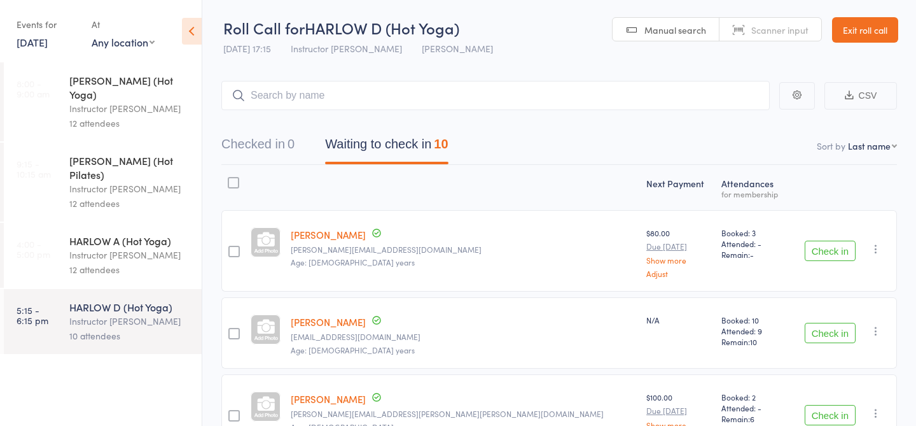
click at [87, 248] on div "Instructor [PERSON_NAME]" at bounding box center [130, 255] width 122 height 15
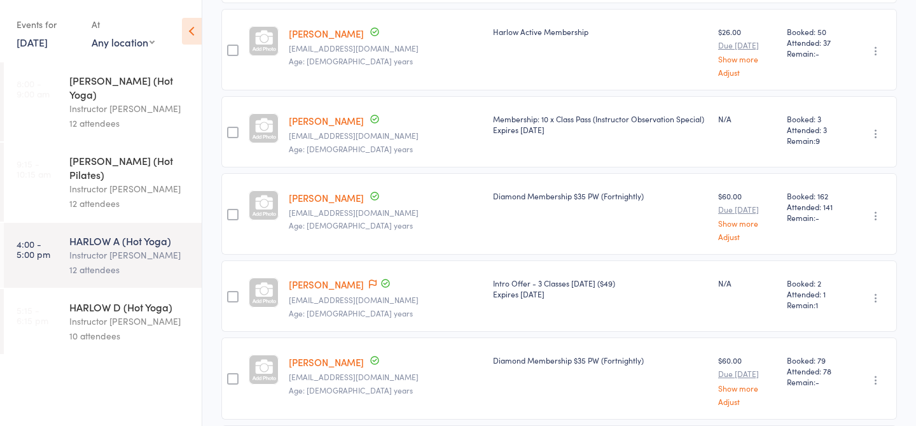
scroll to position [399, 0]
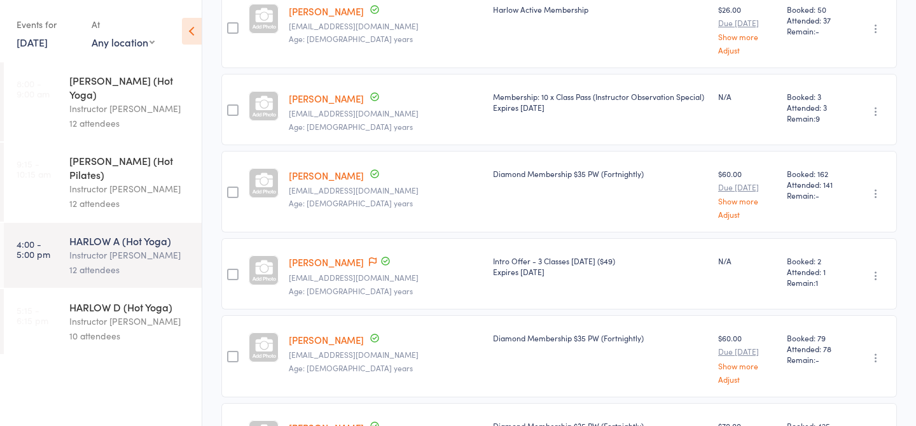
click at [311, 172] on link "[PERSON_NAME]" at bounding box center [326, 175] width 75 height 13
click at [130, 314] on div "Instructor [PERSON_NAME]" at bounding box center [130, 321] width 122 height 15
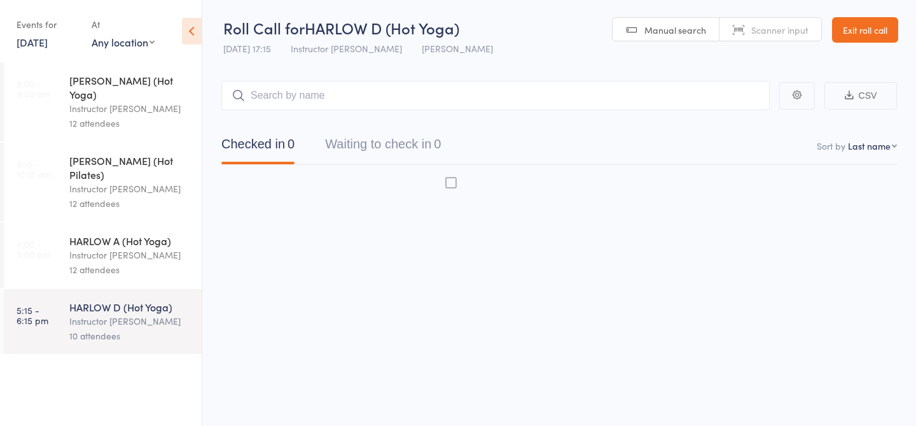
scroll to position [1, 0]
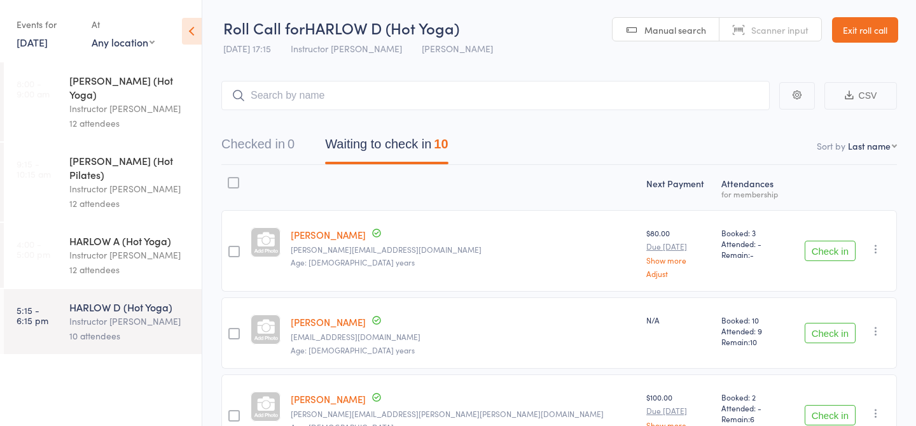
click at [90, 262] on div "12 attendees" at bounding box center [130, 269] width 122 height 15
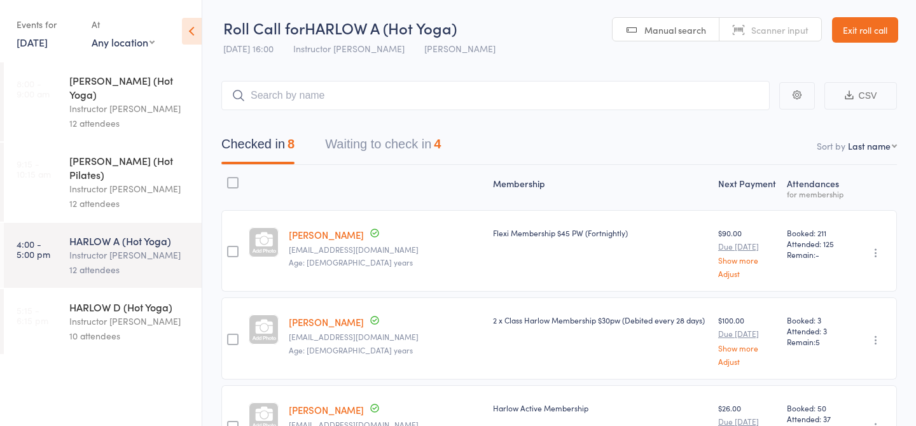
click at [94, 196] on div "12 attendees" at bounding box center [130, 203] width 122 height 15
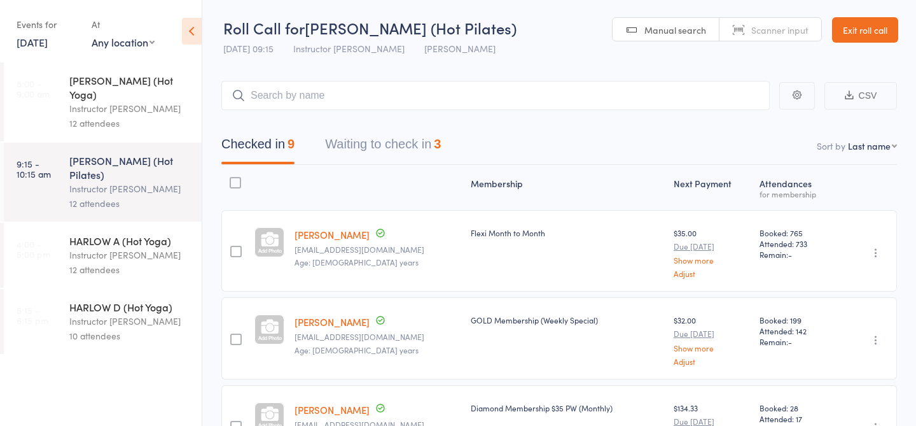
click at [99, 116] on div "12 attendees" at bounding box center [130, 123] width 122 height 15
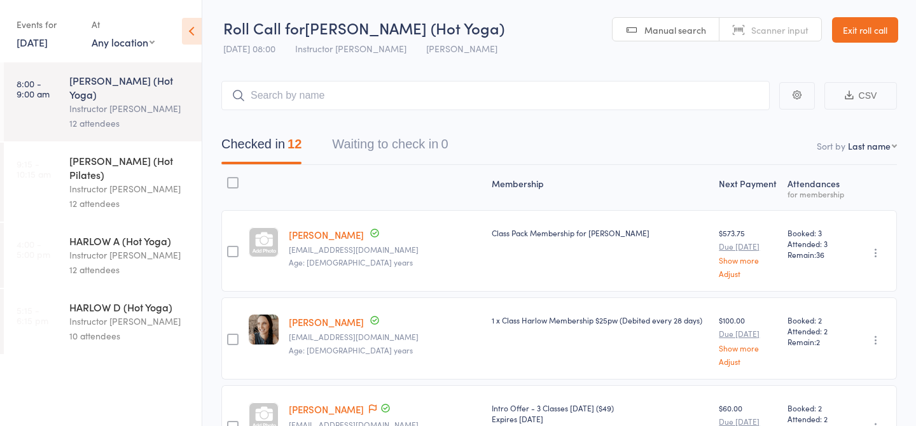
click at [113, 262] on div "12 attendees" at bounding box center [130, 269] width 122 height 15
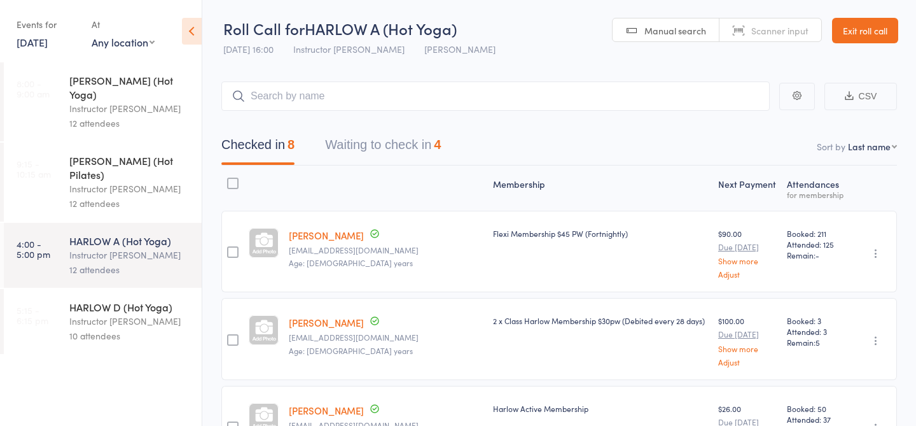
click at [396, 129] on div "Checked in 8 Waiting to check in 4" at bounding box center [559, 138] width 676 height 55
click at [391, 141] on button "Waiting to check in 4" at bounding box center [383, 148] width 116 height 34
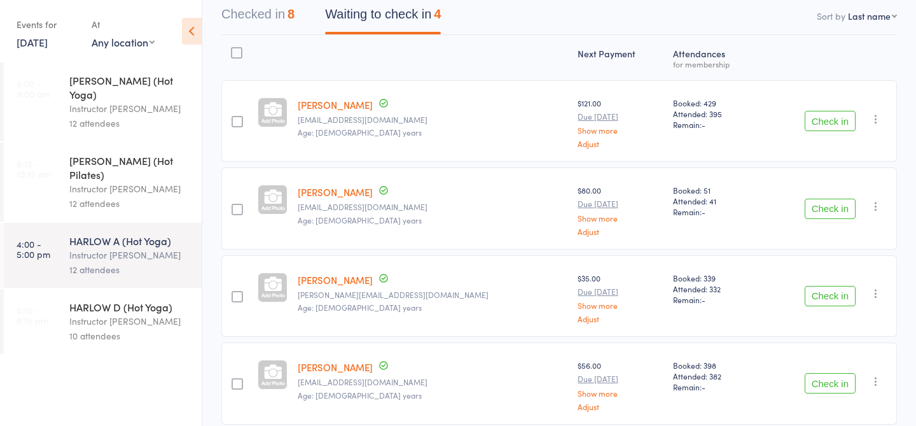
scroll to position [184, 0]
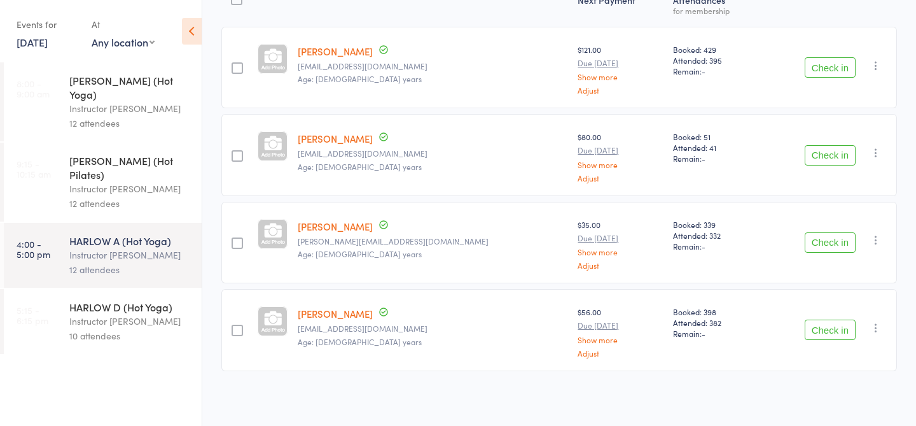
click at [842, 336] on button "Check in" at bounding box center [830, 329] width 51 height 20
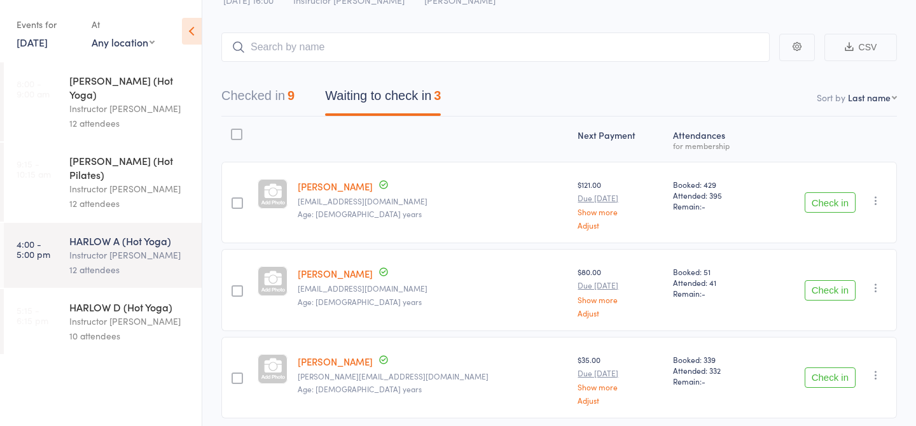
scroll to position [0, 0]
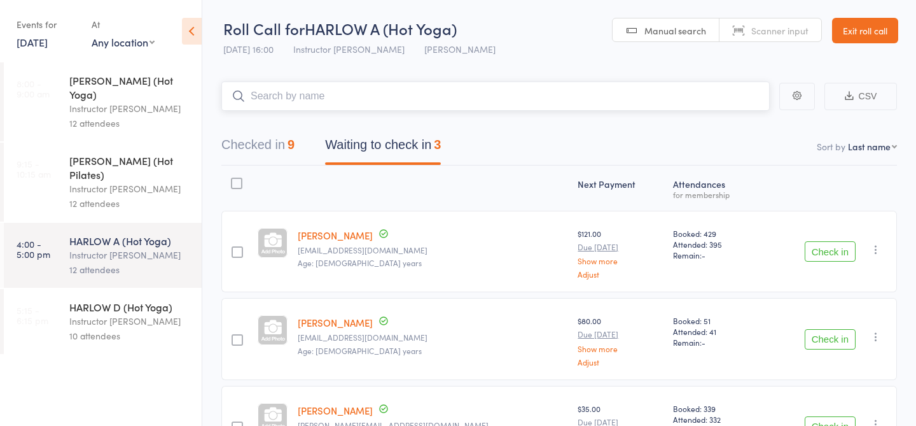
click at [376, 102] on input "search" at bounding box center [495, 95] width 549 height 29
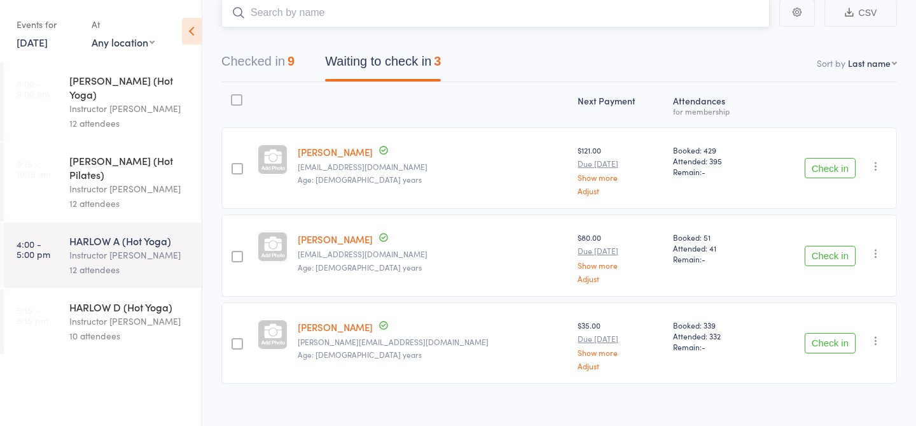
scroll to position [85, 0]
click at [838, 343] on button "Check in" at bounding box center [830, 341] width 51 height 20
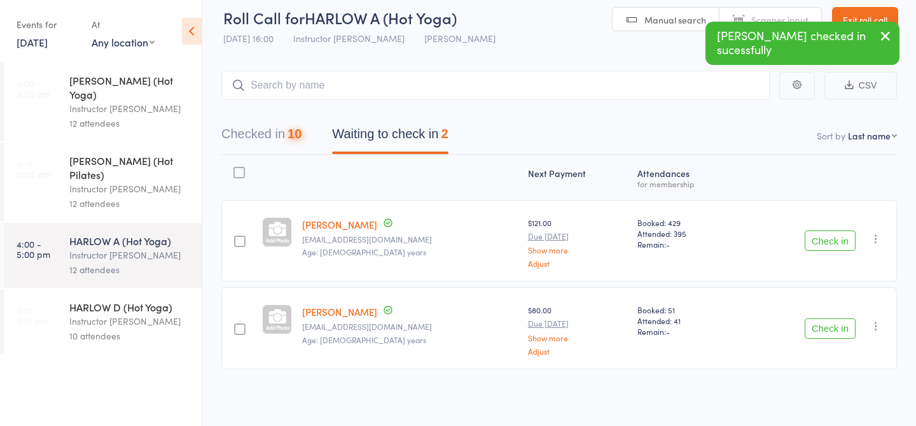
scroll to position [10, 0]
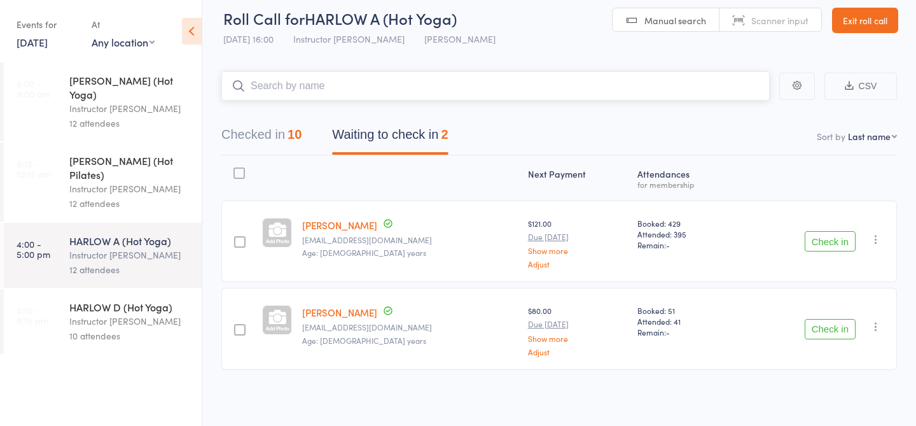
click at [314, 89] on input "search" at bounding box center [495, 85] width 549 height 29
type input "23019"
click at [745, 116] on link "Check in" at bounding box center [734, 113] width 45 height 20
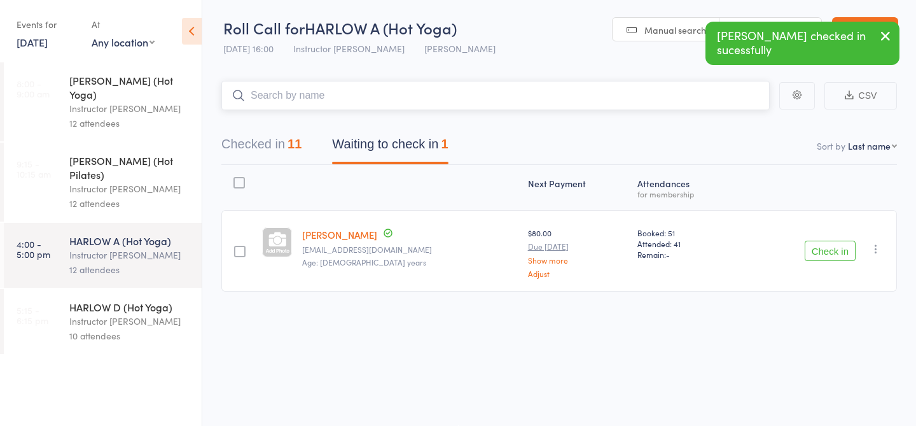
scroll to position [1, 0]
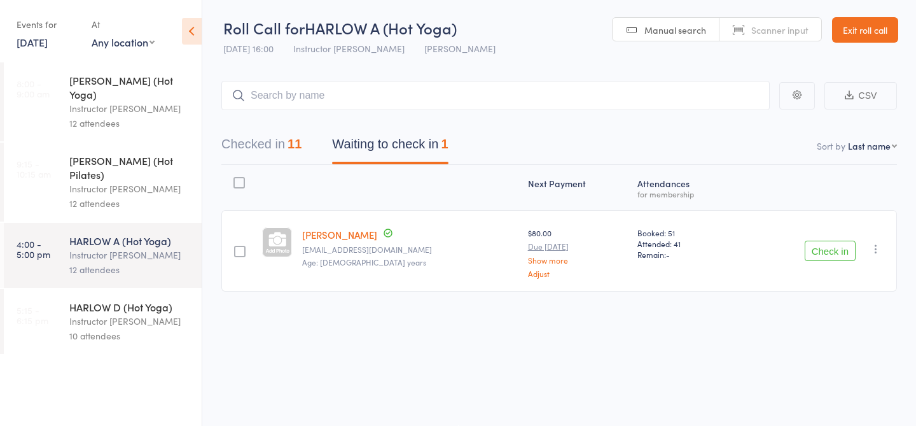
click at [133, 314] on div "Instructor [PERSON_NAME]" at bounding box center [130, 321] width 122 height 15
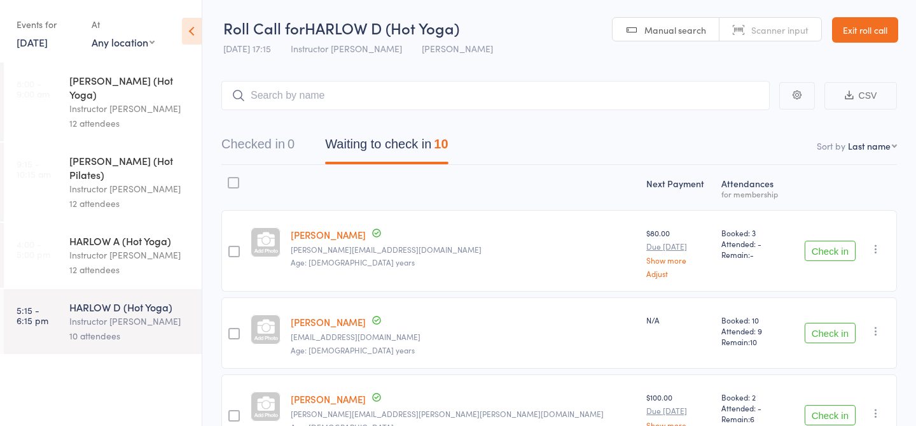
click at [108, 248] on div "Instructor [PERSON_NAME]" at bounding box center [130, 255] width 122 height 15
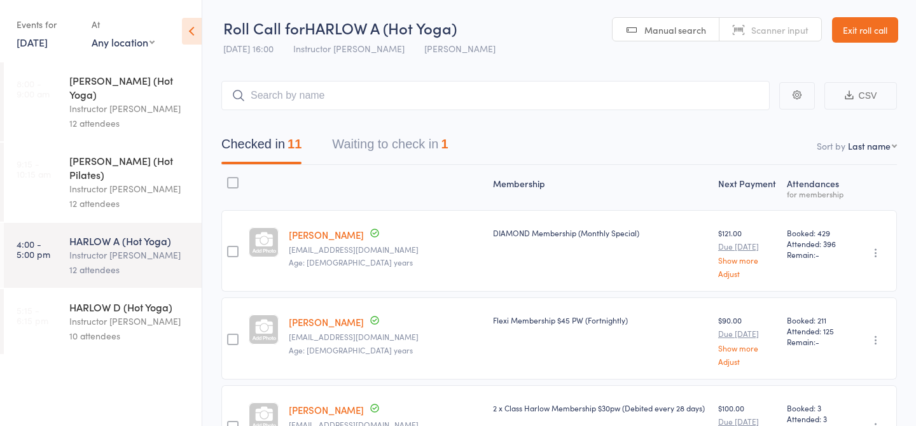
click at [370, 139] on button "Waiting to check in 1" at bounding box center [390, 147] width 116 height 34
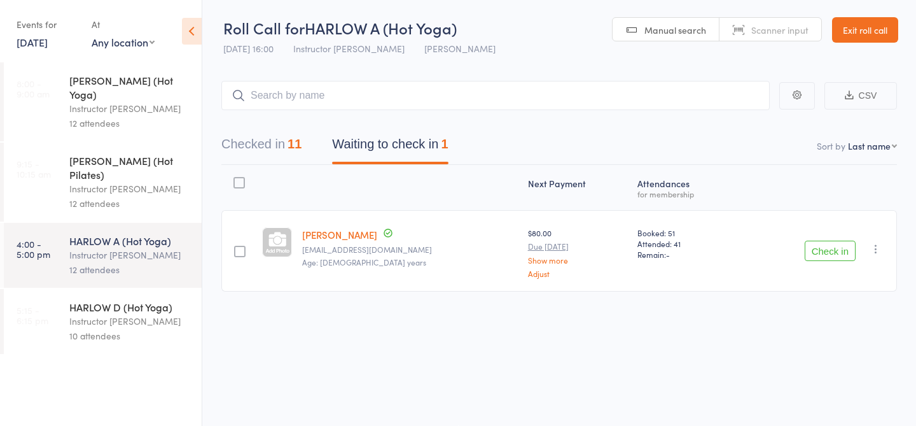
click at [95, 328] on div "10 attendees" at bounding box center [130, 335] width 122 height 15
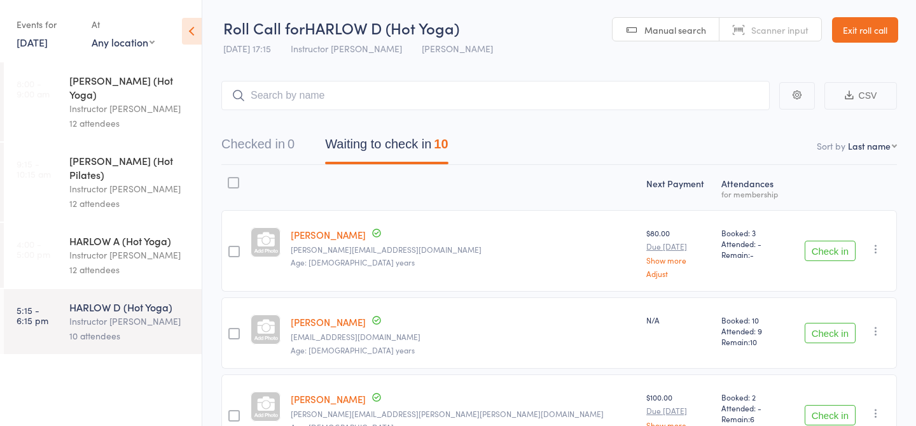
click at [120, 248] on div "Instructor [PERSON_NAME]" at bounding box center [130, 255] width 122 height 15
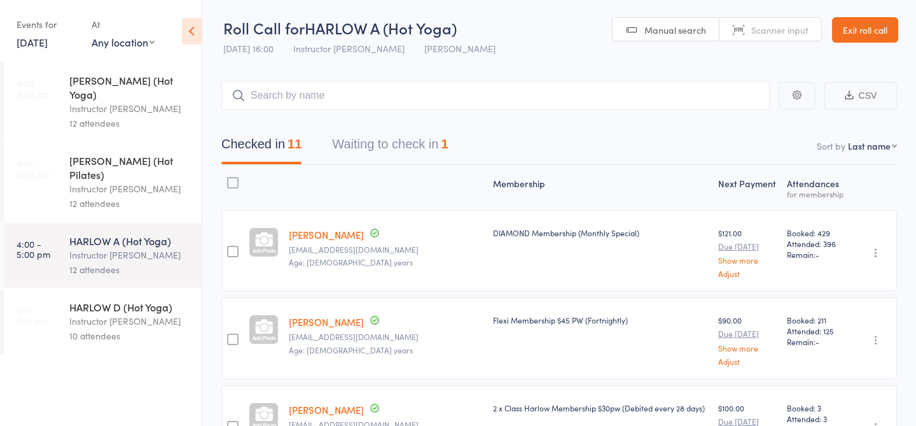
click at [96, 196] on div "12 attendees" at bounding box center [130, 203] width 122 height 15
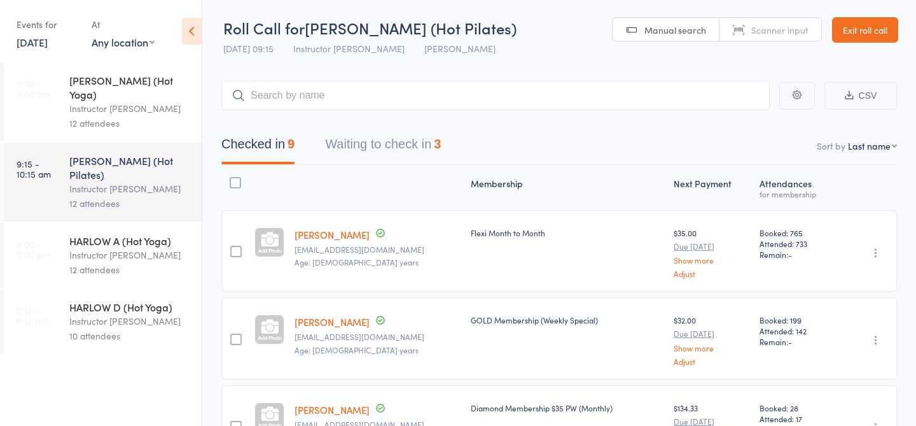
click at [97, 248] on div "Instructor [PERSON_NAME]" at bounding box center [130, 255] width 122 height 15
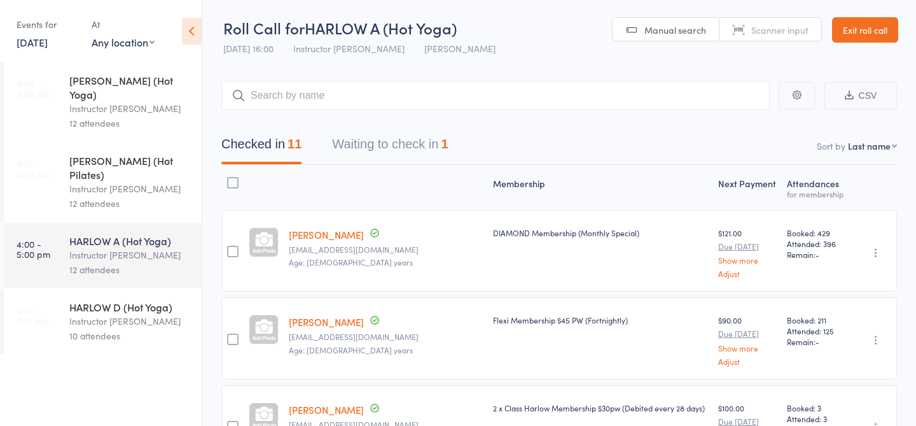
click at [99, 153] on div "HARLOW C (Hot Pilates)" at bounding box center [130, 167] width 122 height 28
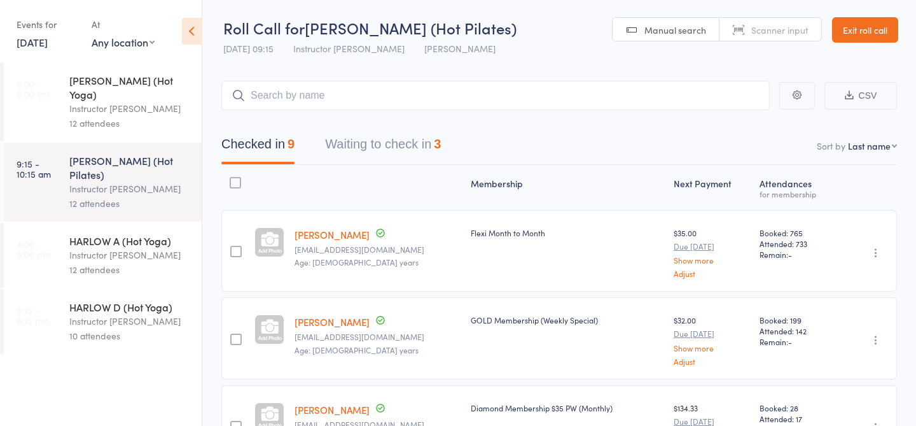
click at [87, 328] on div "10 attendees" at bounding box center [130, 335] width 122 height 15
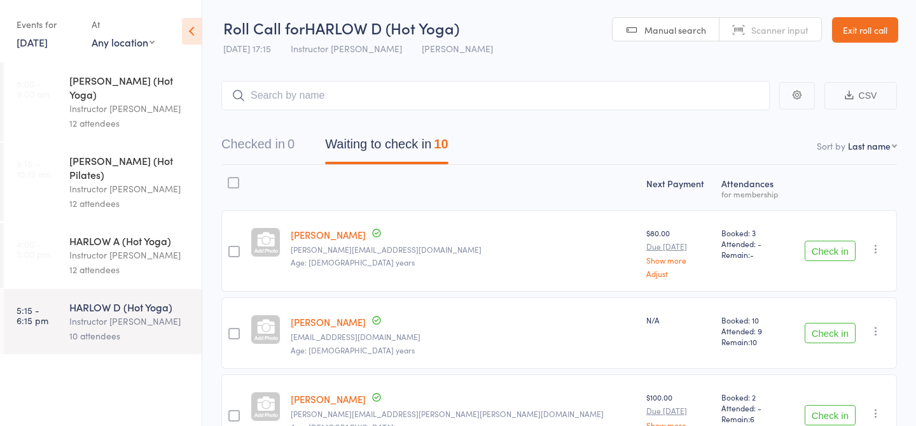
click at [102, 116] on div "12 attendees" at bounding box center [130, 123] width 122 height 15
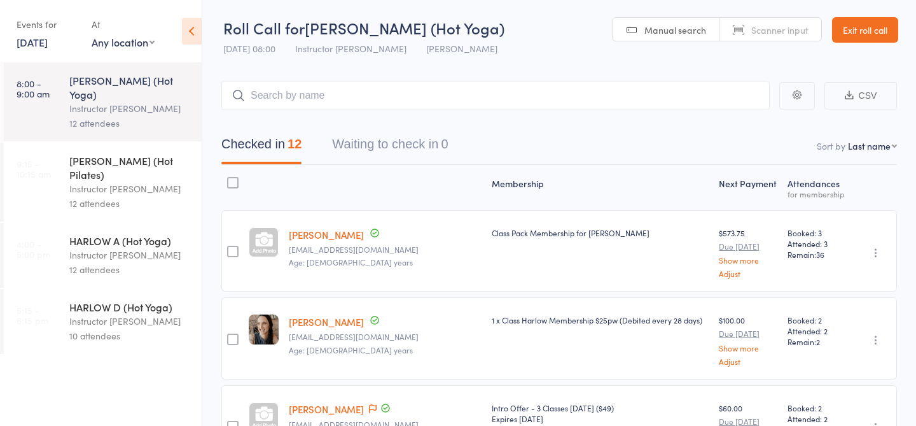
click at [113, 153] on div "HARLOW C (Hot Pilates)" at bounding box center [130, 167] width 122 height 28
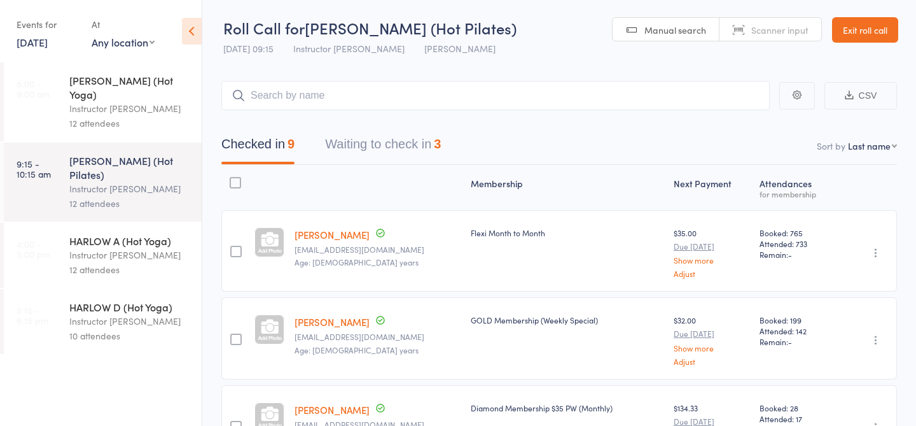
click at [120, 248] on div "Instructor [PERSON_NAME]" at bounding box center [130, 255] width 122 height 15
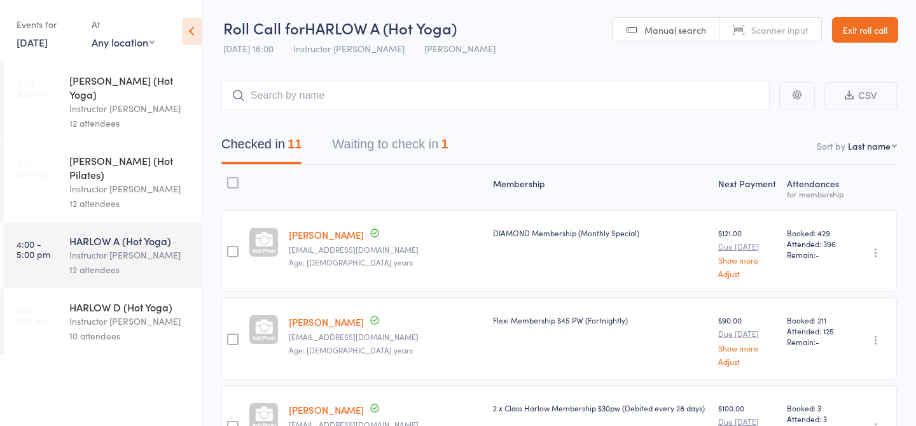
click at [132, 300] on div "HARLOW D (Hot Yoga)" at bounding box center [130, 307] width 122 height 14
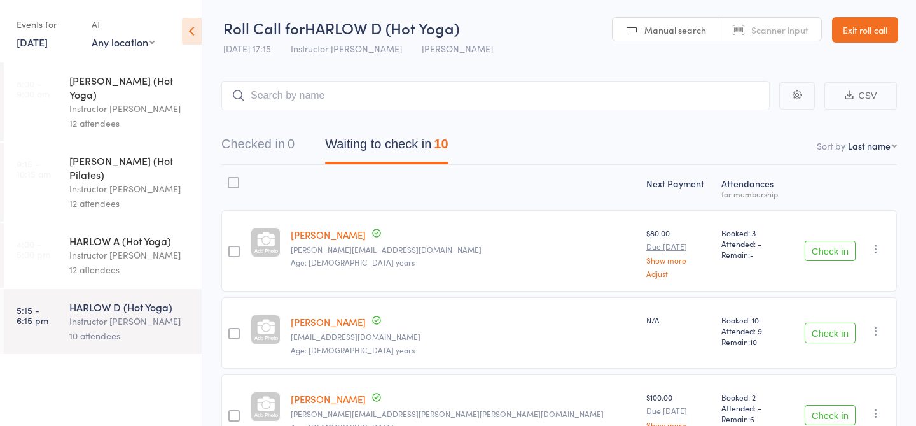
click at [120, 262] on div "12 attendees" at bounding box center [130, 269] width 122 height 15
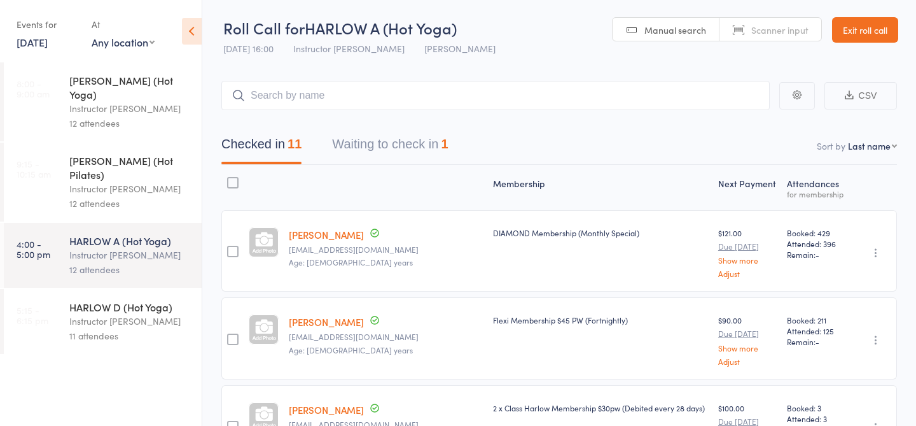
click at [104, 181] on div "Instructor Ali" at bounding box center [130, 188] width 122 height 15
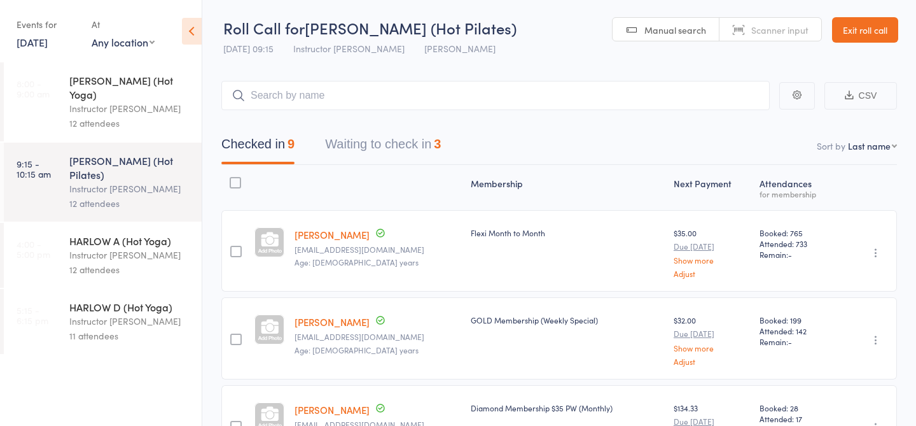
click at [94, 234] on div "HARLOW A (Hot Yoga)" at bounding box center [130, 241] width 122 height 14
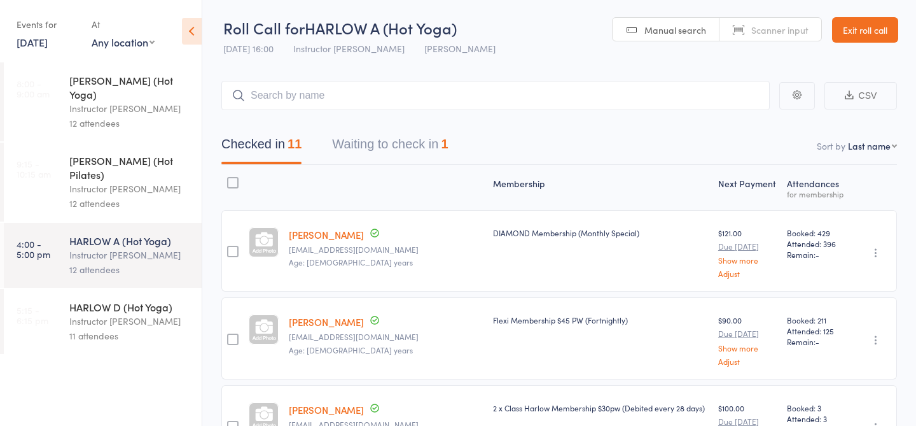
click at [82, 196] on div "12 attendees" at bounding box center [130, 203] width 122 height 15
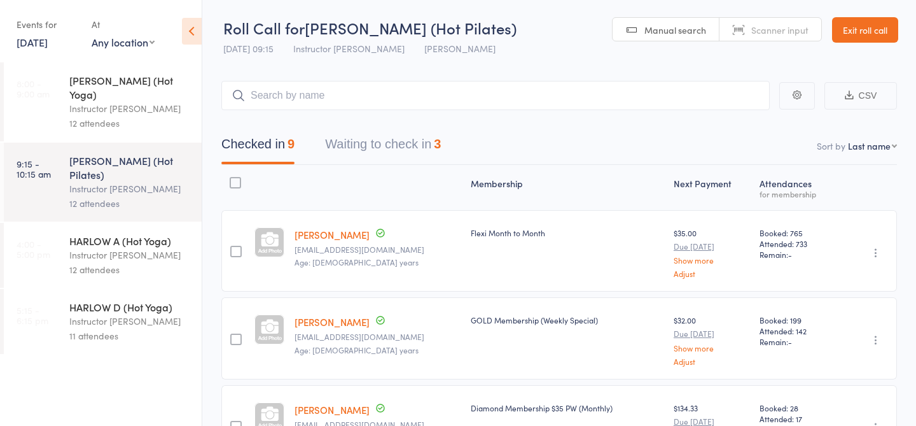
click at [123, 248] on div "Instructor [PERSON_NAME]" at bounding box center [130, 255] width 122 height 15
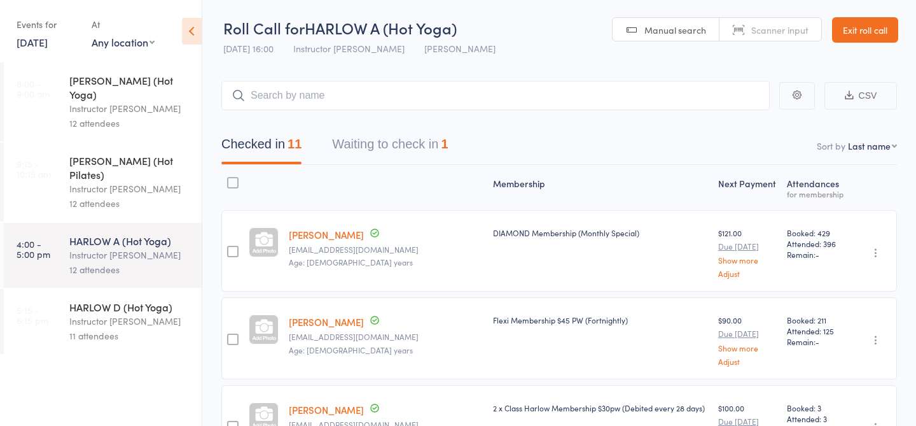
click at [120, 314] on div "Instructor [PERSON_NAME]" at bounding box center [130, 321] width 122 height 15
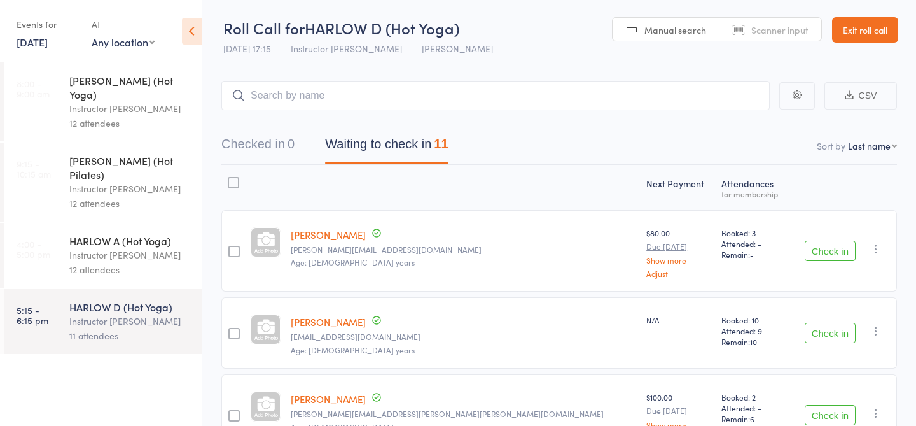
click at [108, 248] on div "Instructor [PERSON_NAME]" at bounding box center [130, 255] width 122 height 15
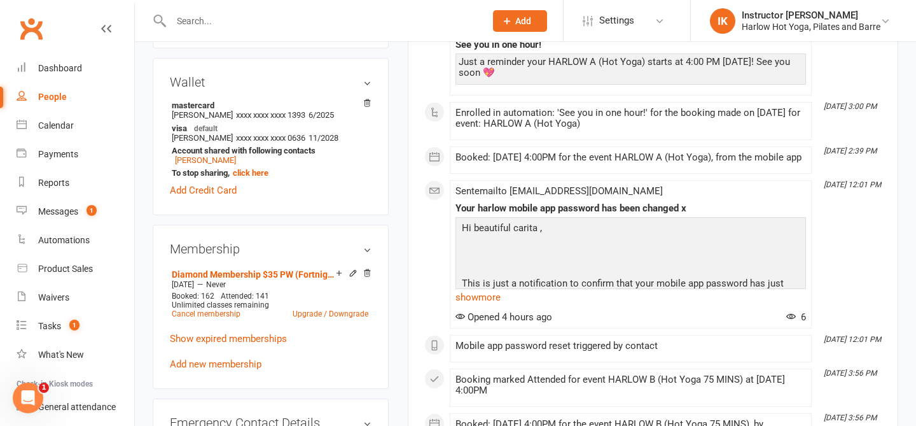
scroll to position [369, 0]
